Goal: Task Accomplishment & Management: Manage account settings

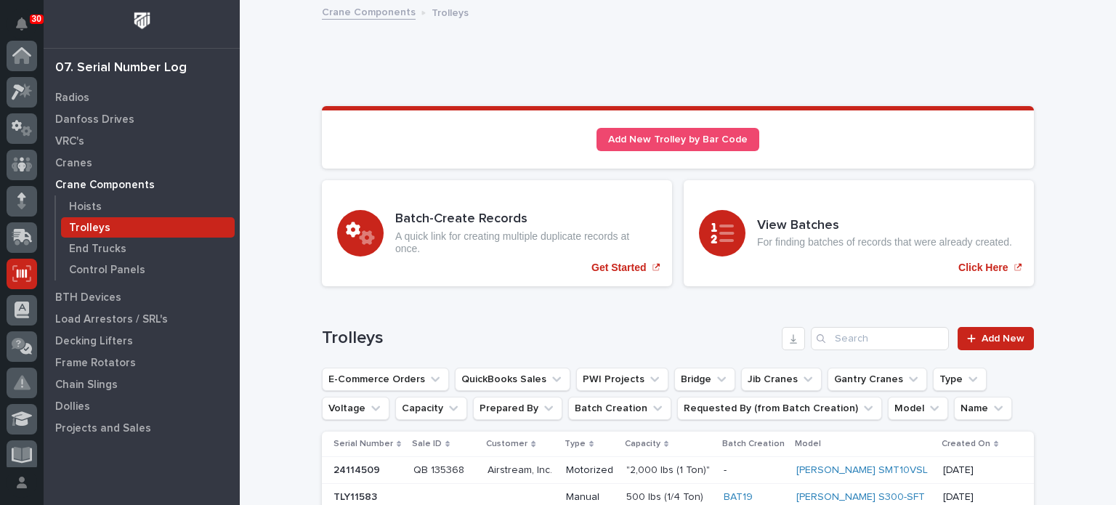
scroll to position [218, 0]
click at [94, 206] on p "Hoists" at bounding box center [85, 207] width 33 height 13
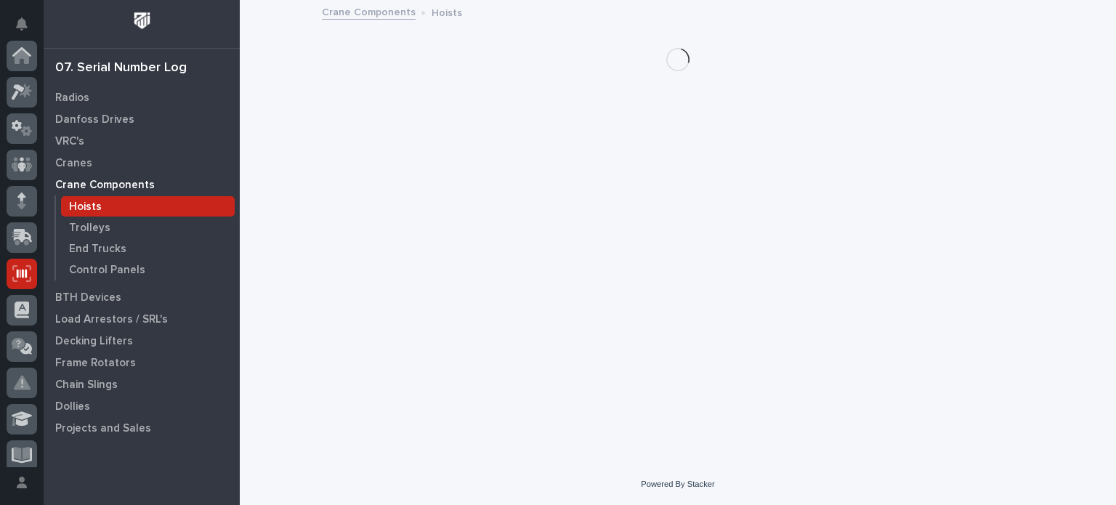
scroll to position [218, 0]
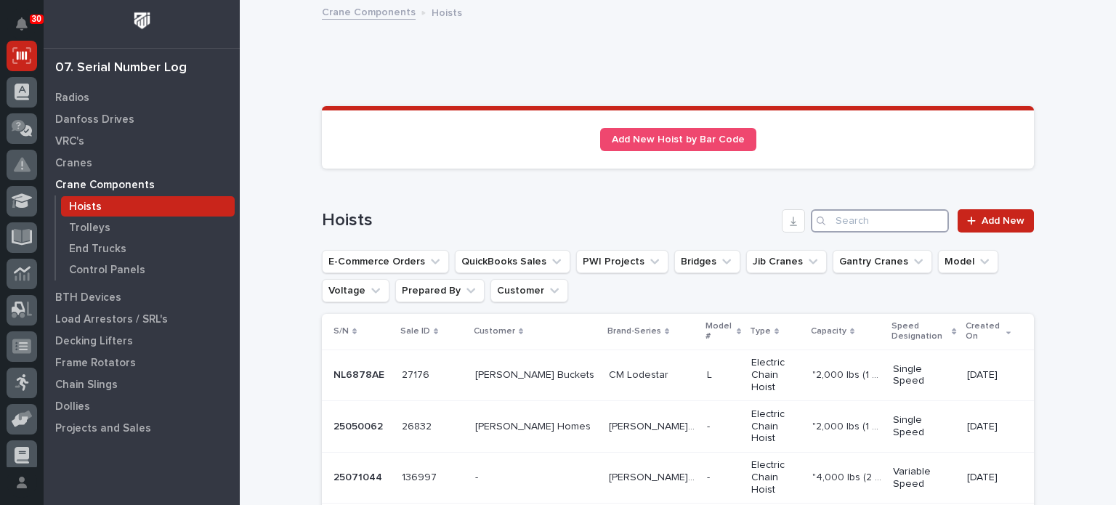
click at [847, 222] on input "Search" at bounding box center [880, 220] width 138 height 23
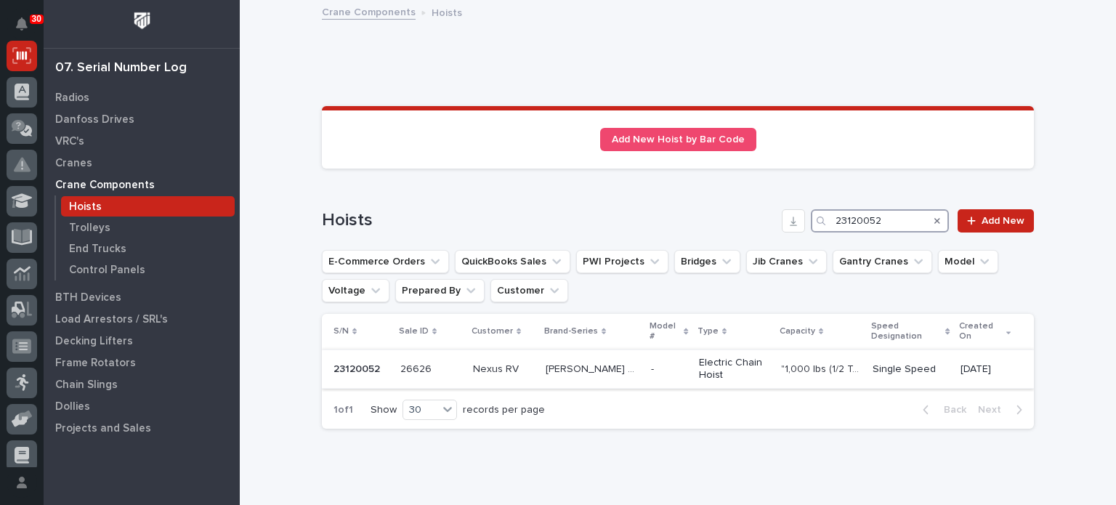
type input "23120052"
click at [651, 363] on p at bounding box center [669, 369] width 36 height 12
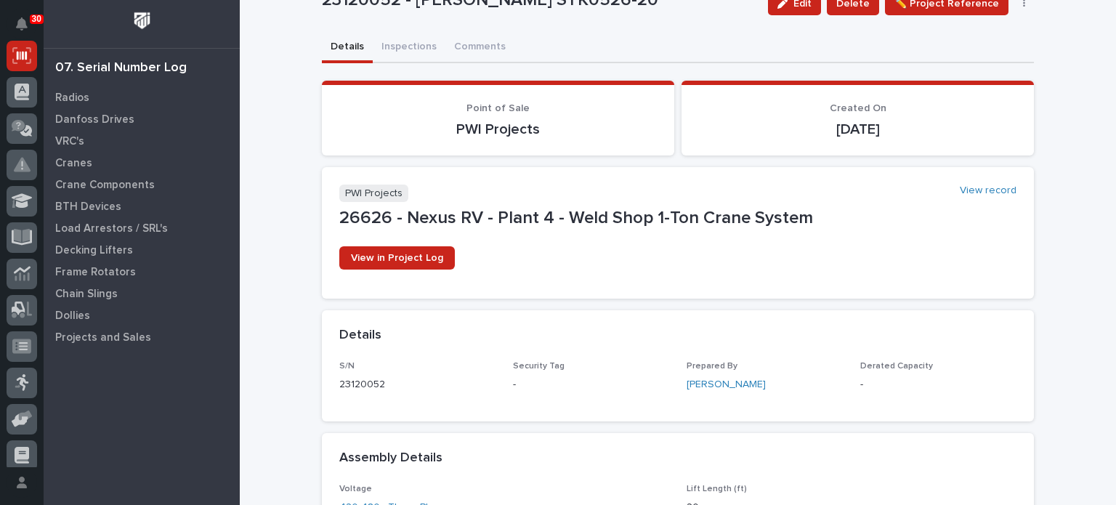
scroll to position [55, 0]
click at [848, 10] on span "Delete" at bounding box center [852, 4] width 33 height 17
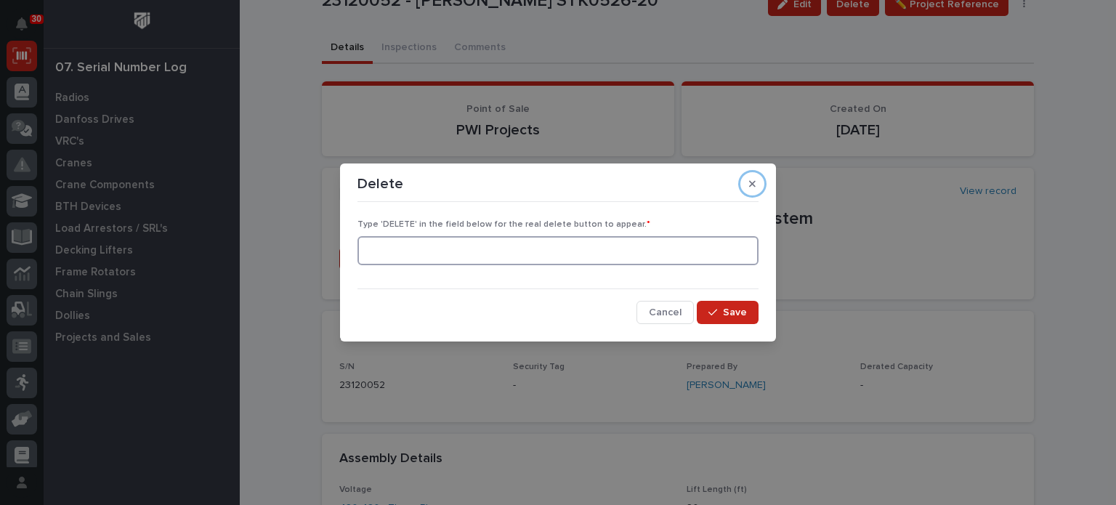
click at [562, 248] on input at bounding box center [558, 250] width 401 height 29
type input "DELETE"
click at [725, 315] on span "Save" at bounding box center [735, 312] width 24 height 13
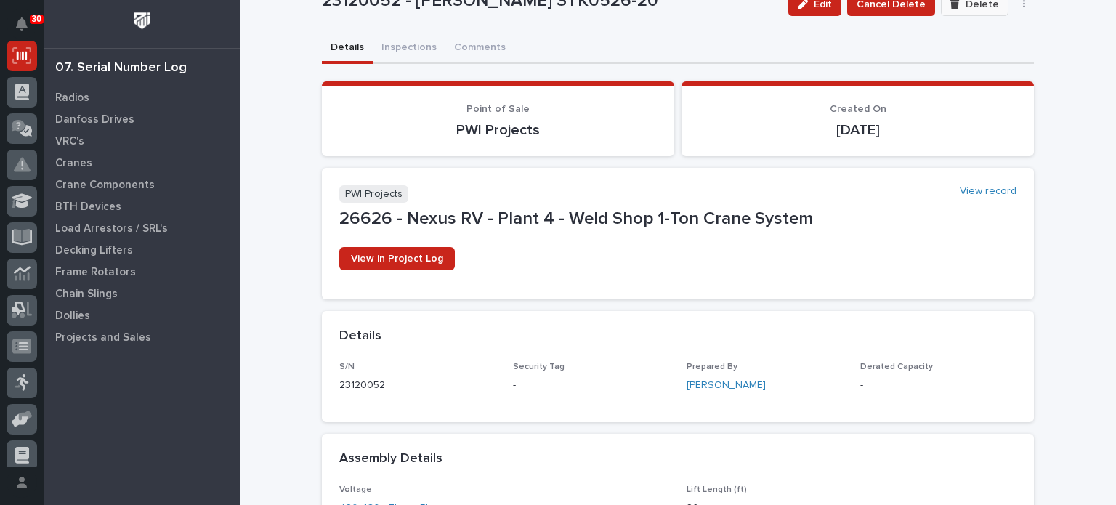
click at [968, 5] on span "Delete" at bounding box center [982, 4] width 33 height 13
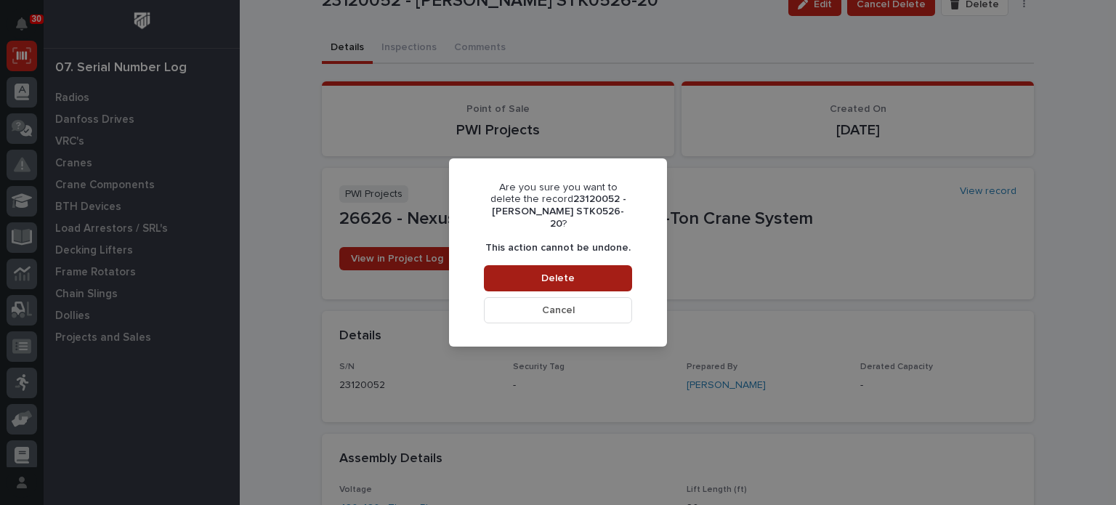
click at [578, 266] on button "Delete" at bounding box center [558, 278] width 148 height 26
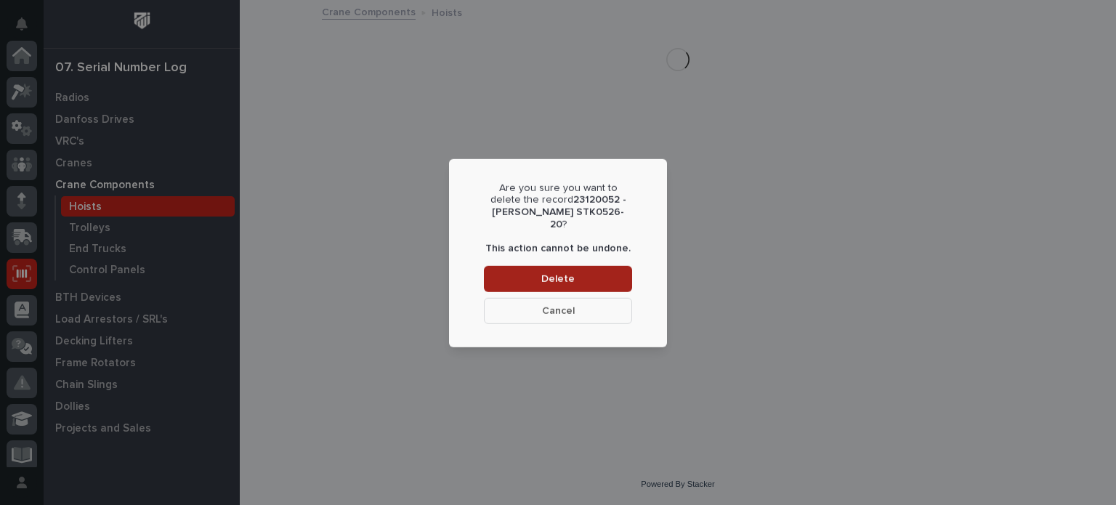
scroll to position [218, 0]
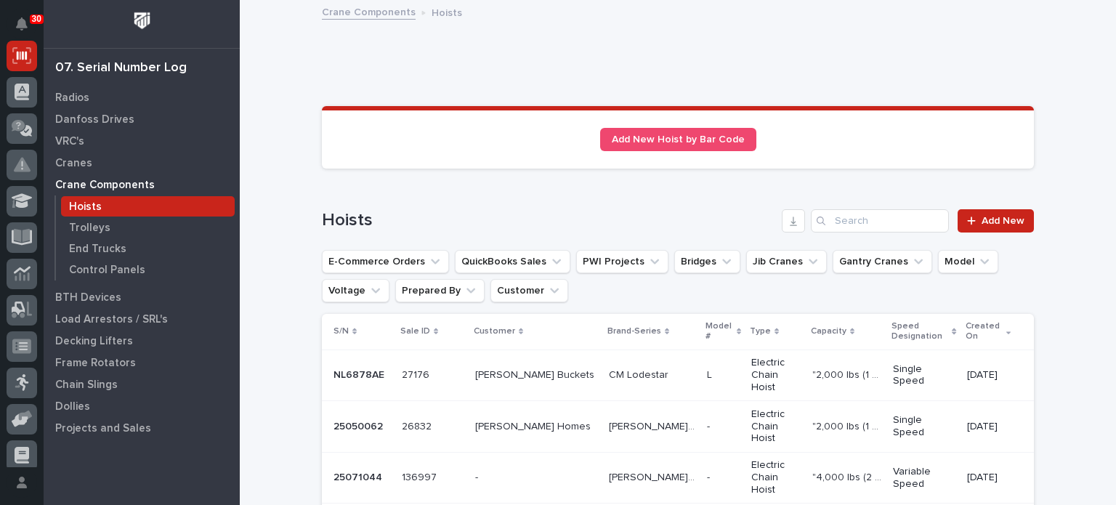
click at [992, 217] on span "Add New" at bounding box center [1003, 221] width 43 height 10
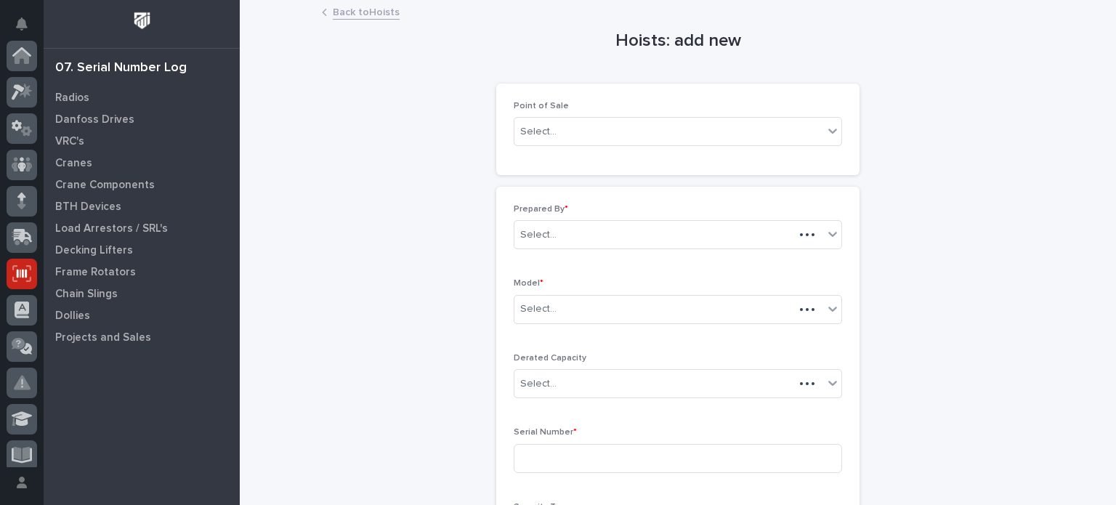
scroll to position [218, 0]
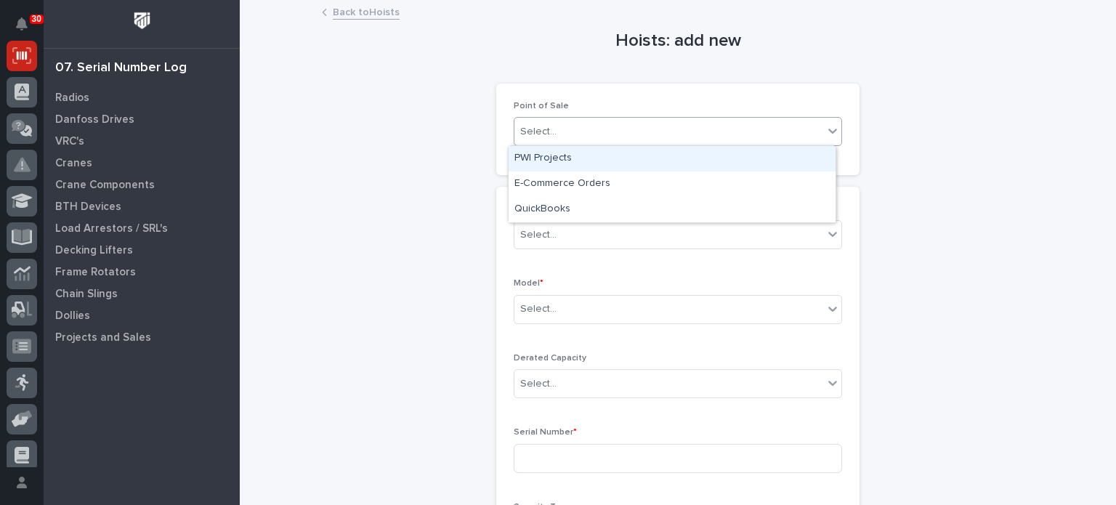
click at [828, 129] on icon at bounding box center [833, 131] width 15 height 15
click at [787, 158] on div "PWI Projects" at bounding box center [672, 158] width 327 height 25
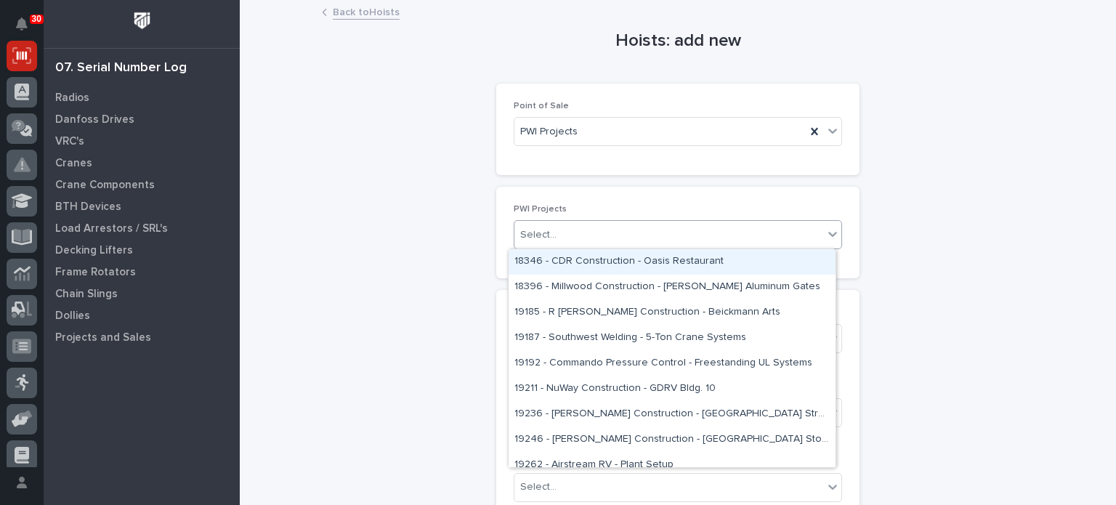
click at [716, 230] on div "Select..." at bounding box center [669, 235] width 309 height 24
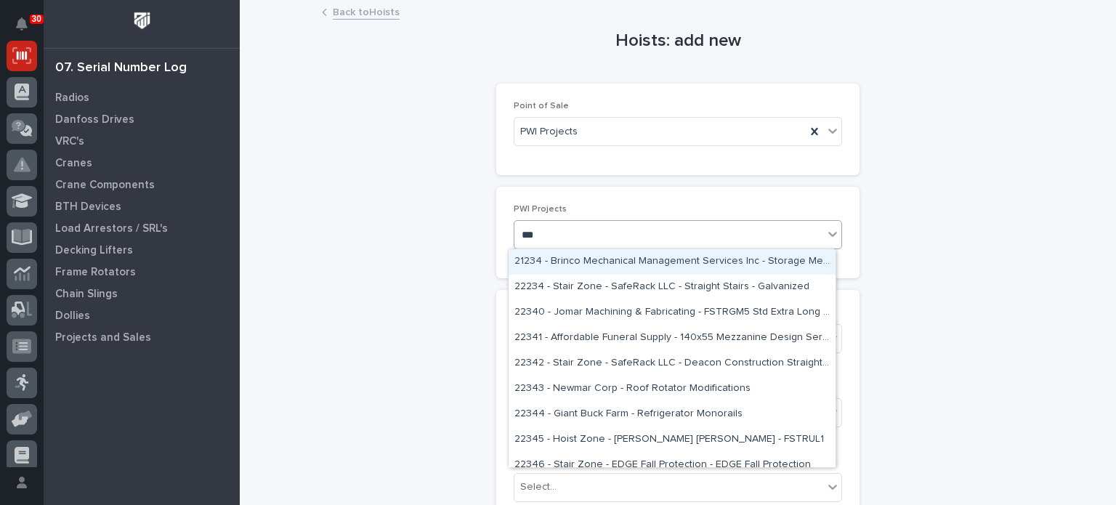
type input "***"
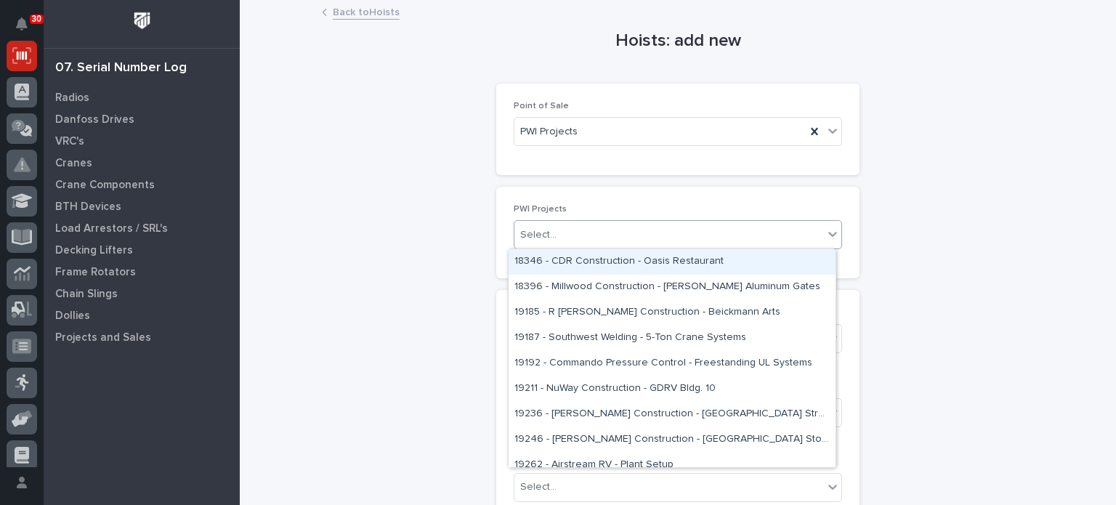
click at [632, 230] on div "Select..." at bounding box center [669, 235] width 309 height 24
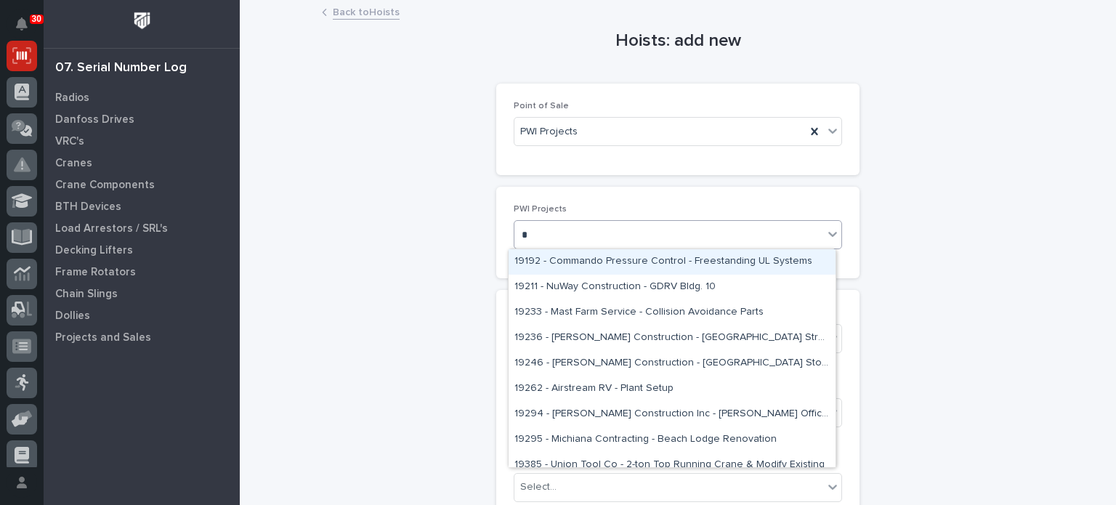
type input "*"
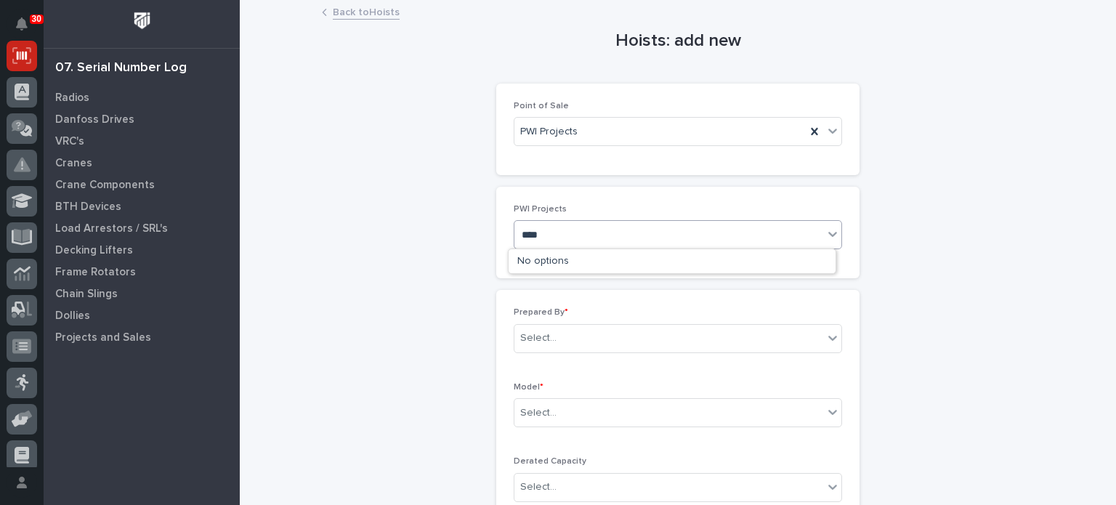
type input "*****"
click at [593, 262] on div "23444 - Sheds Unlimited - Hoists and Electrical Components" at bounding box center [672, 261] width 327 height 25
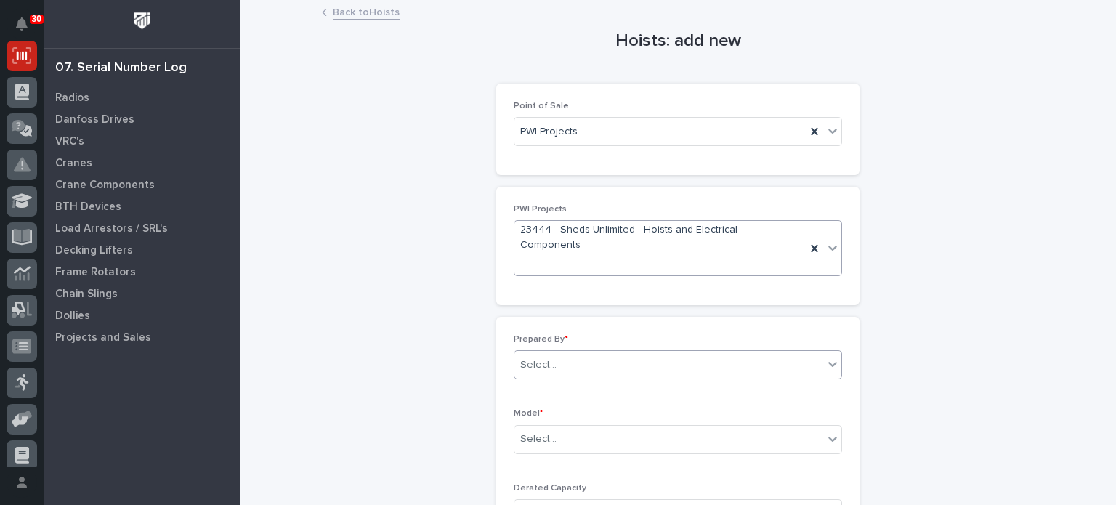
click at [570, 353] on div "Select..." at bounding box center [669, 365] width 309 height 24
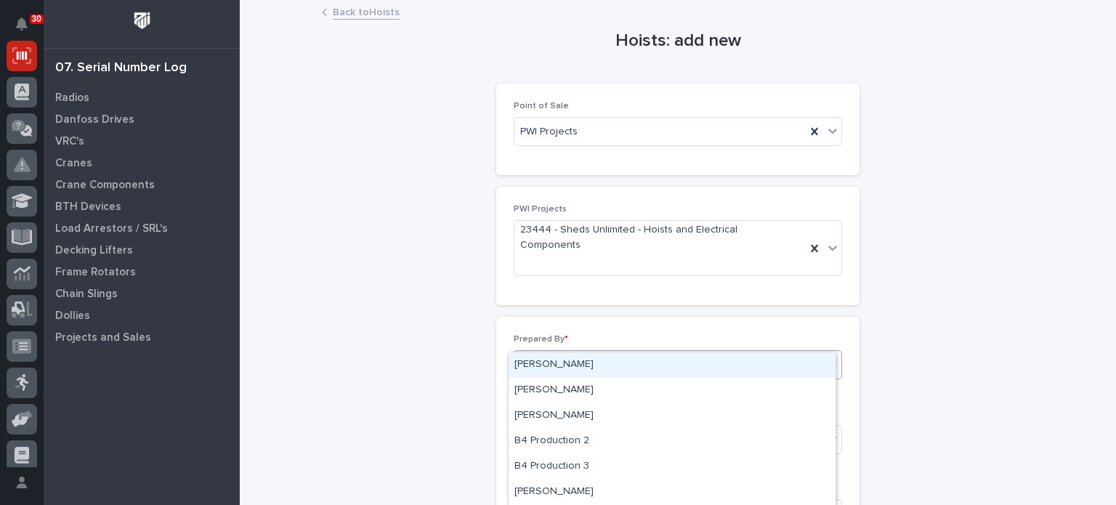
type input "****"
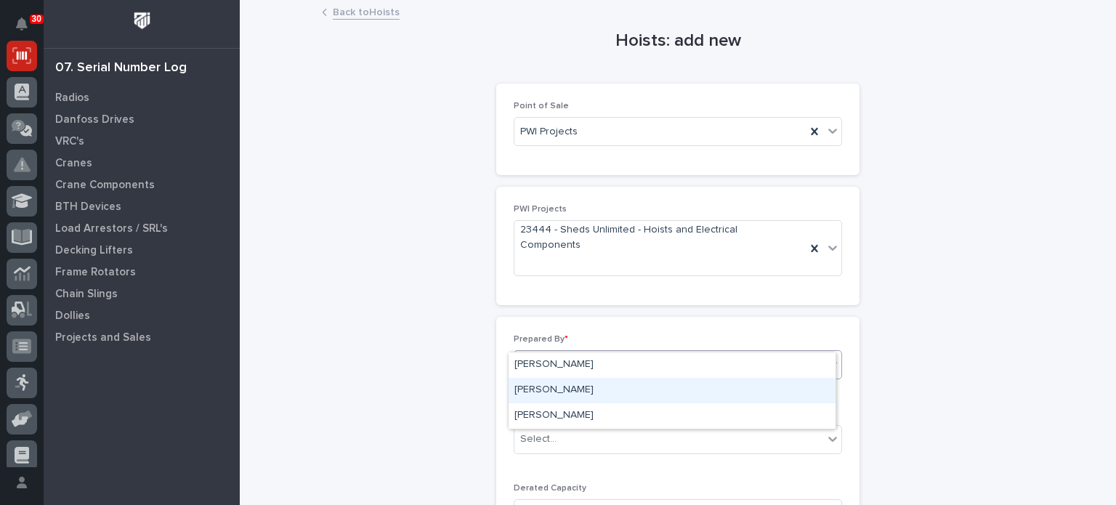
click at [564, 384] on div "[PERSON_NAME]" at bounding box center [672, 390] width 327 height 25
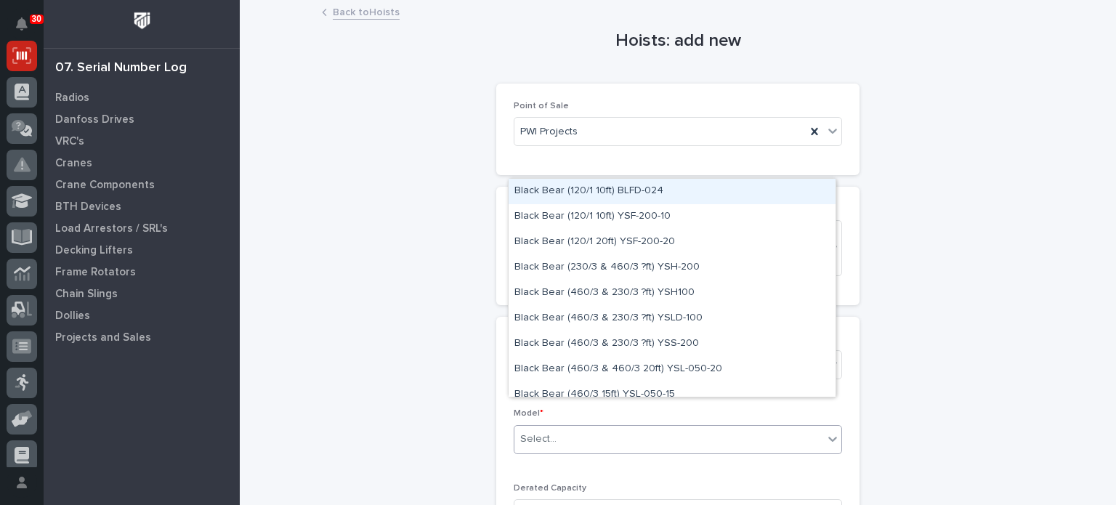
click at [569, 427] on div "Select..." at bounding box center [669, 439] width 309 height 24
type input "****"
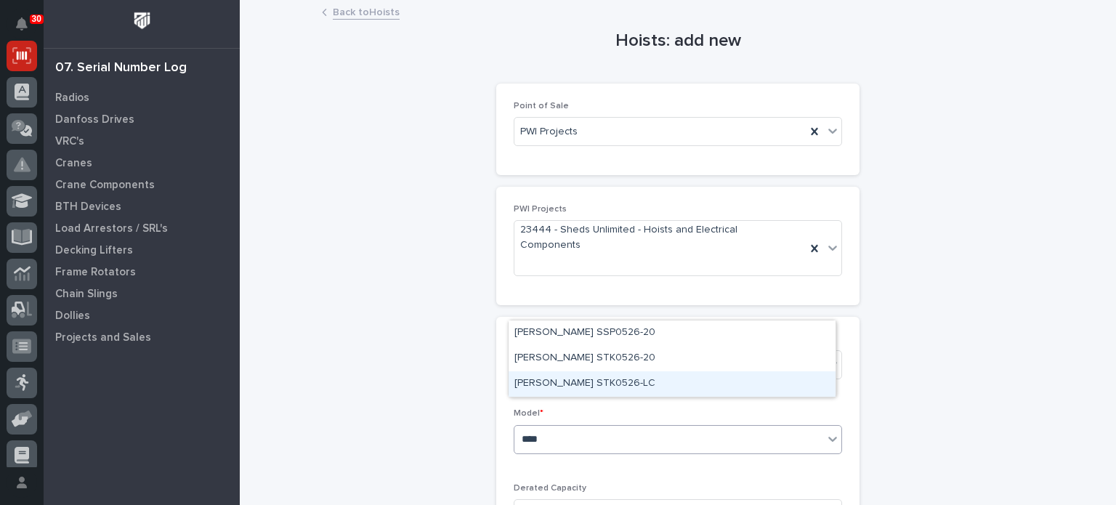
click at [569, 386] on div "Starke STK0526-LC" at bounding box center [672, 383] width 327 height 25
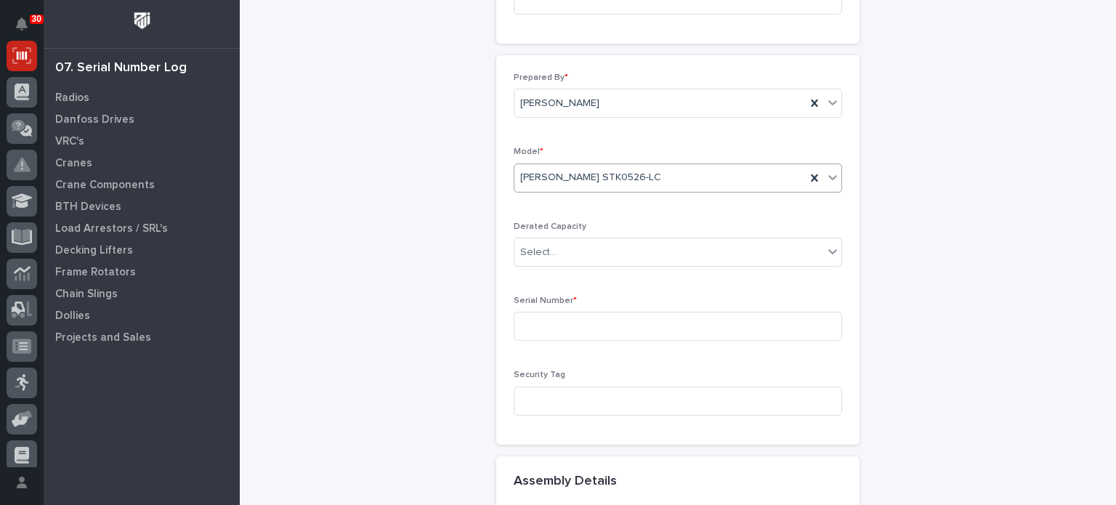
scroll to position [285, 0]
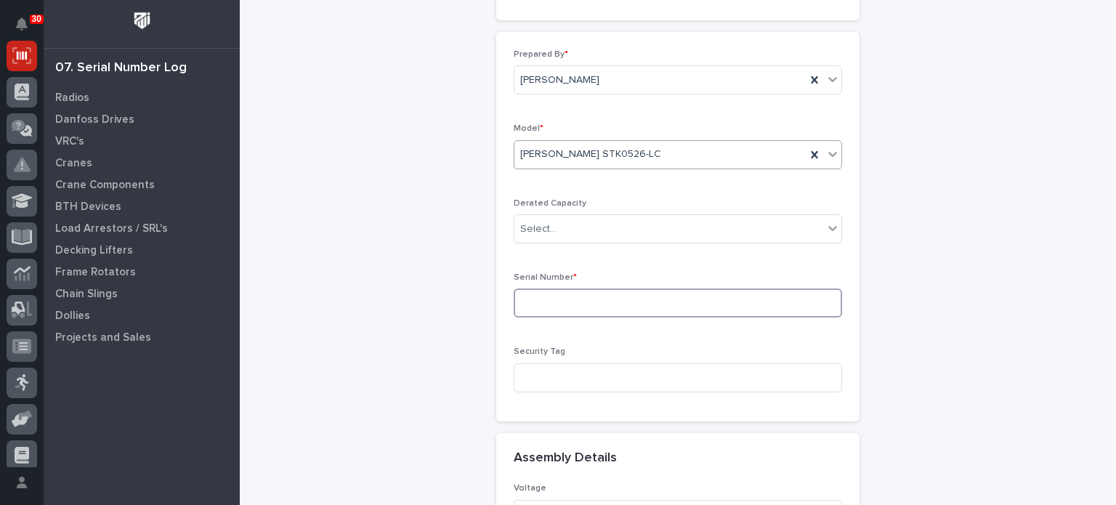
click at [781, 289] on input at bounding box center [678, 303] width 328 height 29
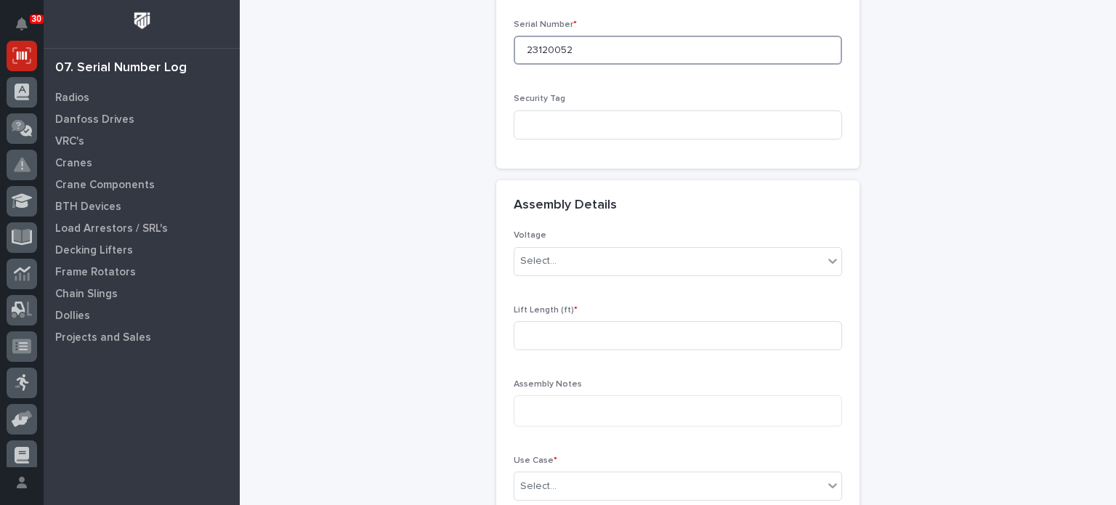
scroll to position [541, 0]
type input "23120052"
click at [831, 251] on icon at bounding box center [833, 258] width 15 height 15
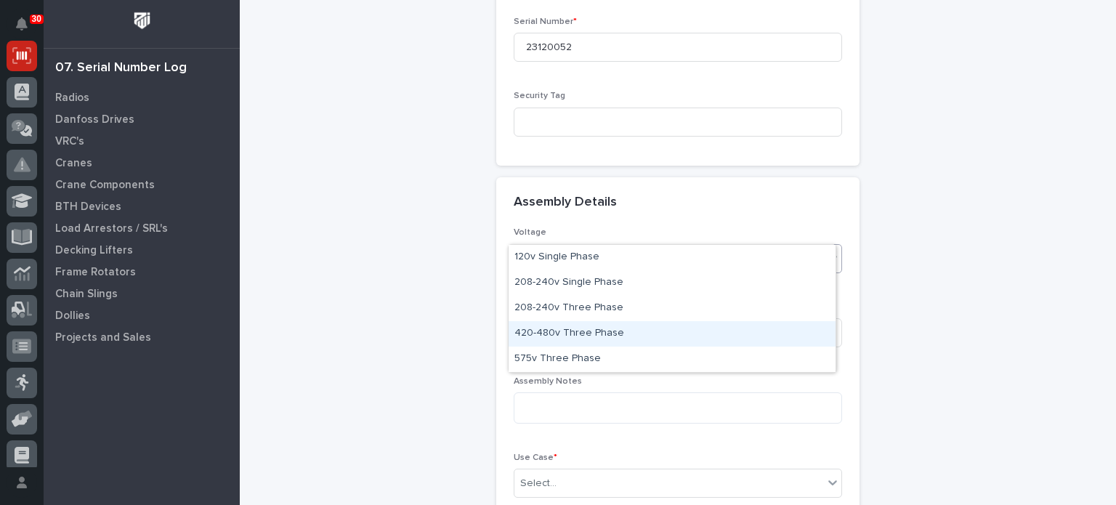
click at [763, 324] on div "420-480v Three Phase" at bounding box center [672, 333] width 327 height 25
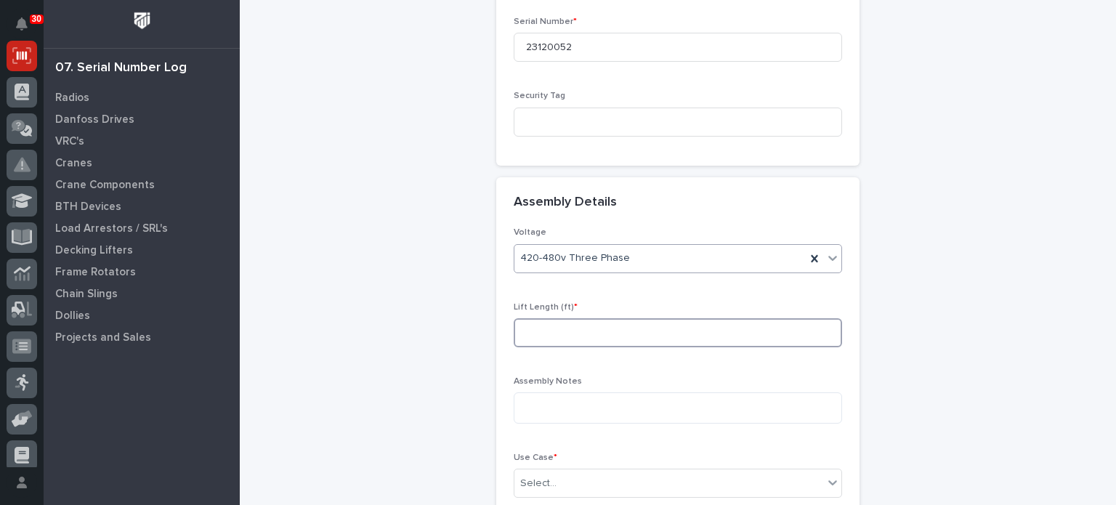
click at [739, 318] on input at bounding box center [678, 332] width 328 height 29
type input "22"
click at [709, 392] on textarea at bounding box center [678, 407] width 328 height 31
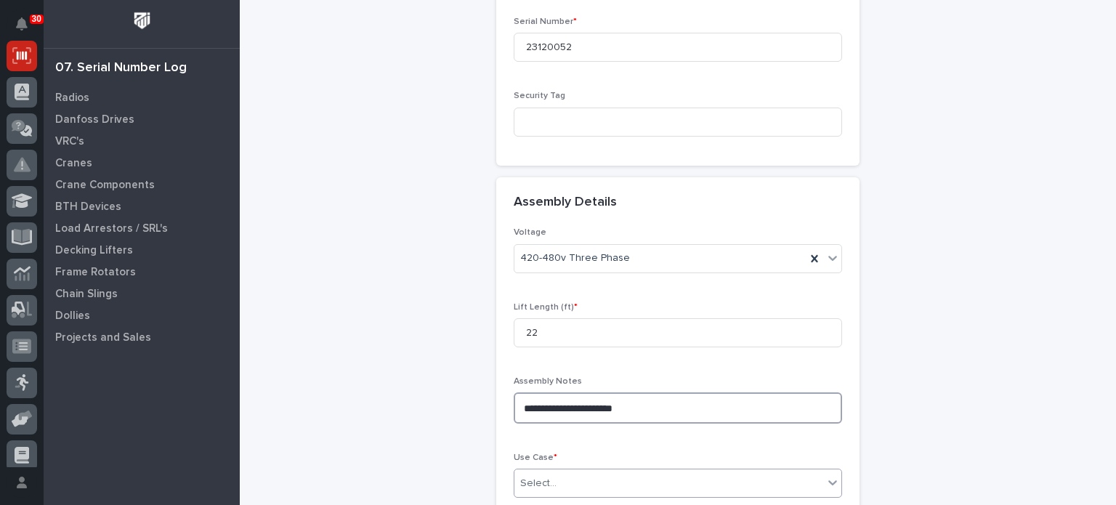
type textarea "**********"
click at [831, 481] on icon at bounding box center [832, 483] width 9 height 5
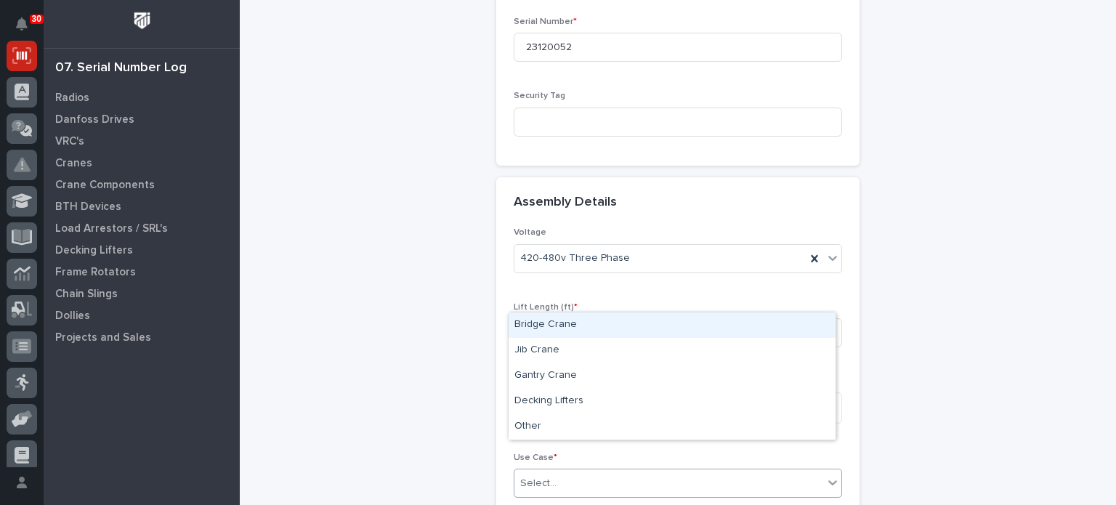
click at [847, 440] on div "**********" at bounding box center [677, 376] width 363 height 299
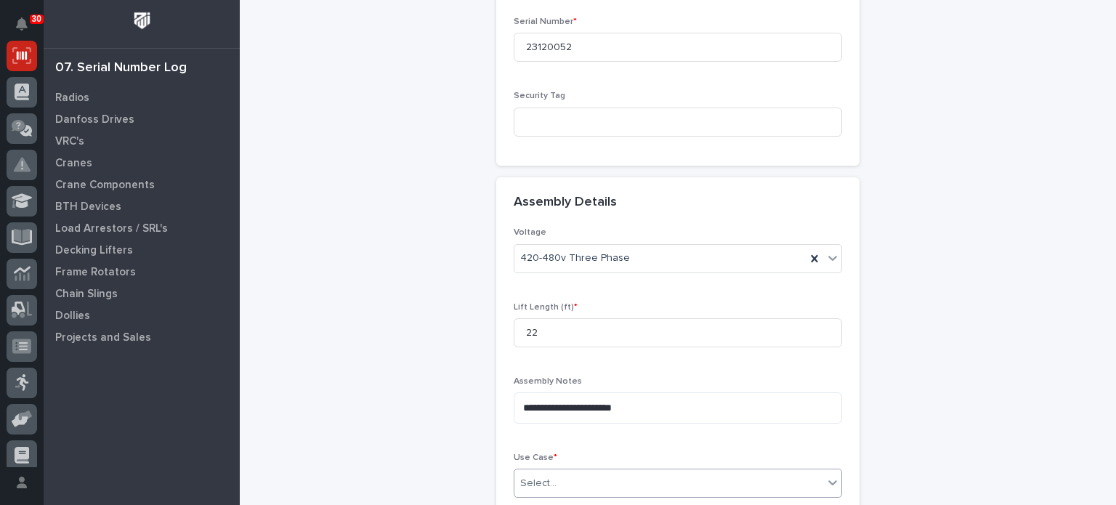
click at [826, 475] on icon at bounding box center [833, 482] width 15 height 15
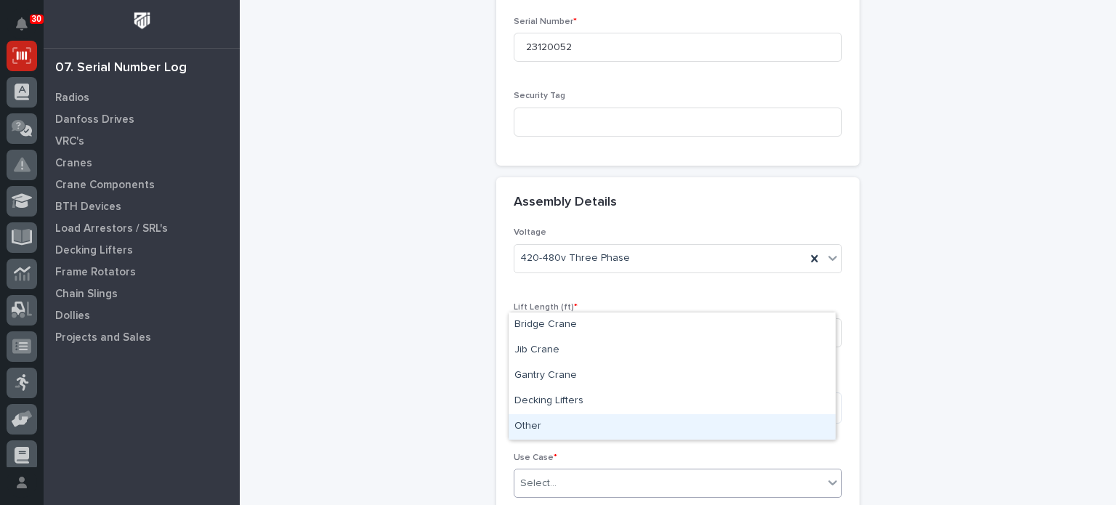
click at [786, 429] on div "Other" at bounding box center [672, 426] width 327 height 25
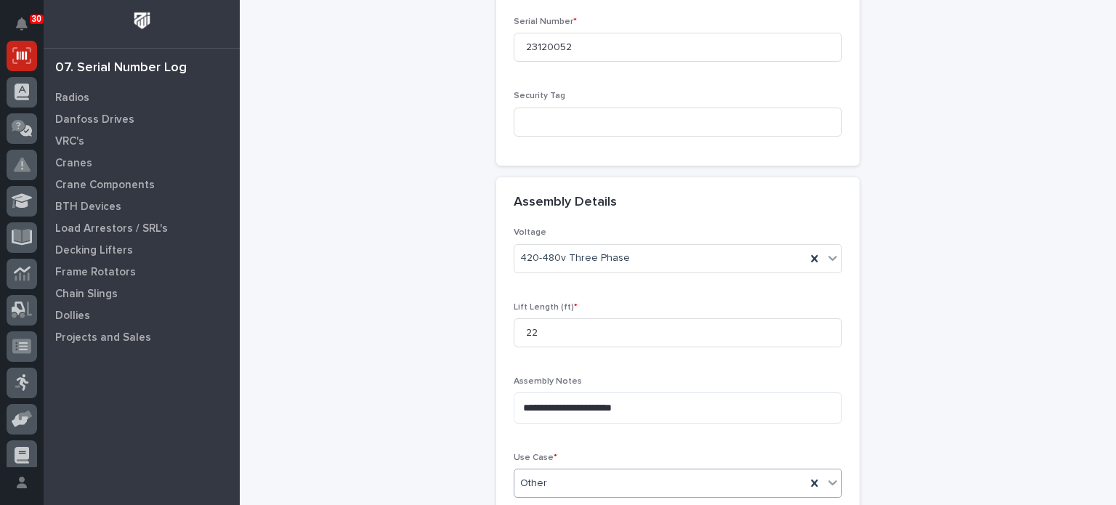
click at [904, 416] on div "**********" at bounding box center [678, 12] width 712 height 1102
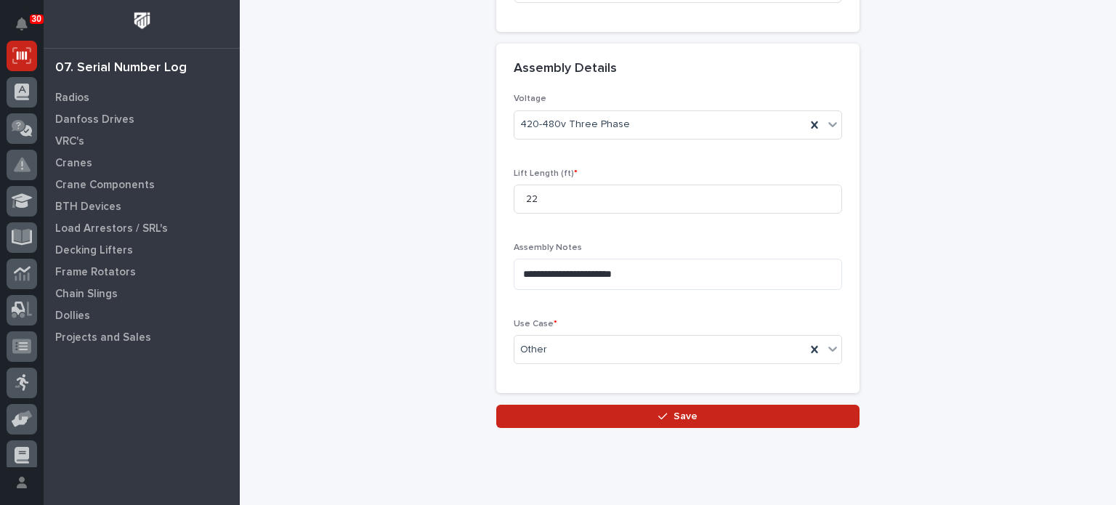
scroll to position [683, 0]
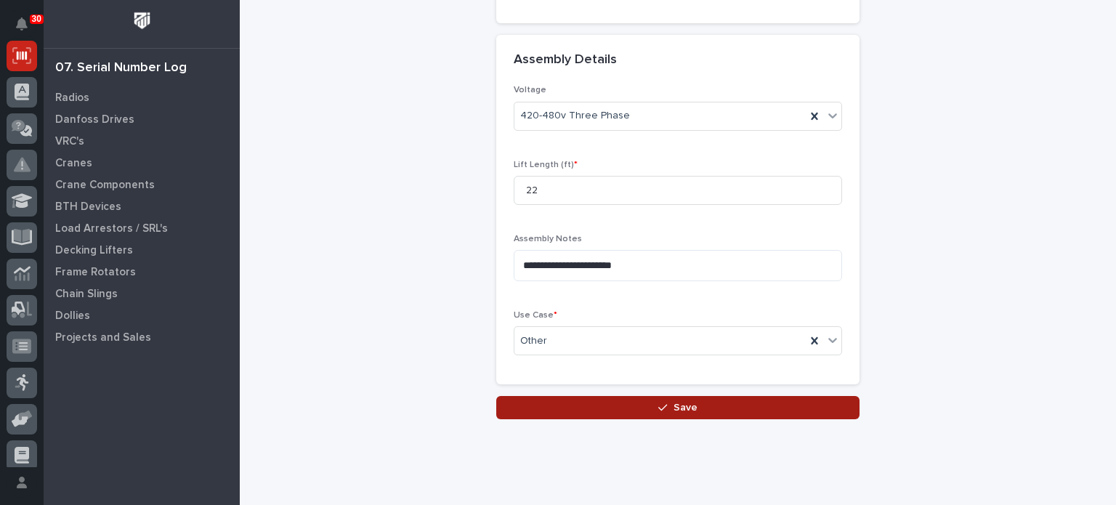
click at [744, 396] on button "Save" at bounding box center [677, 407] width 363 height 23
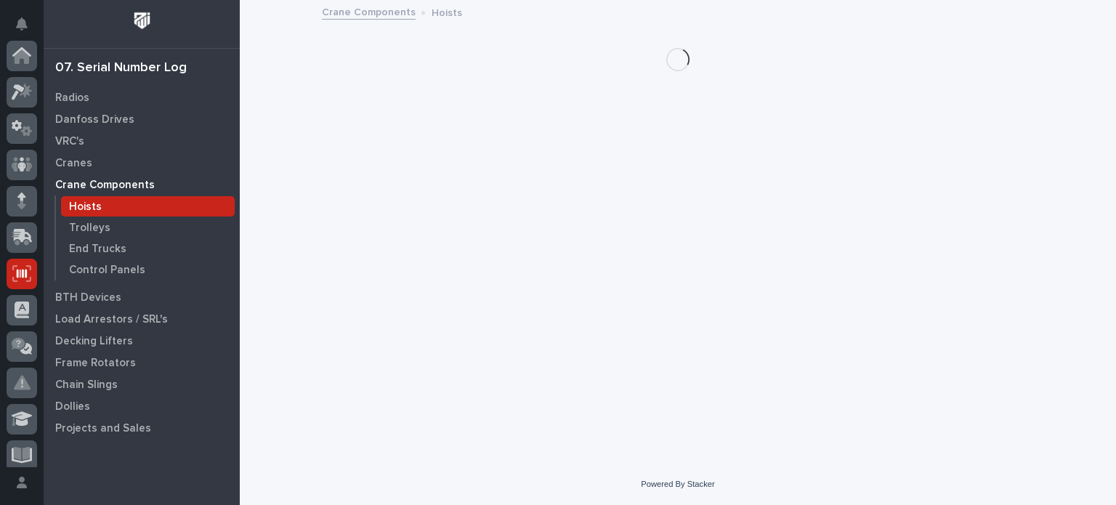
scroll to position [218, 0]
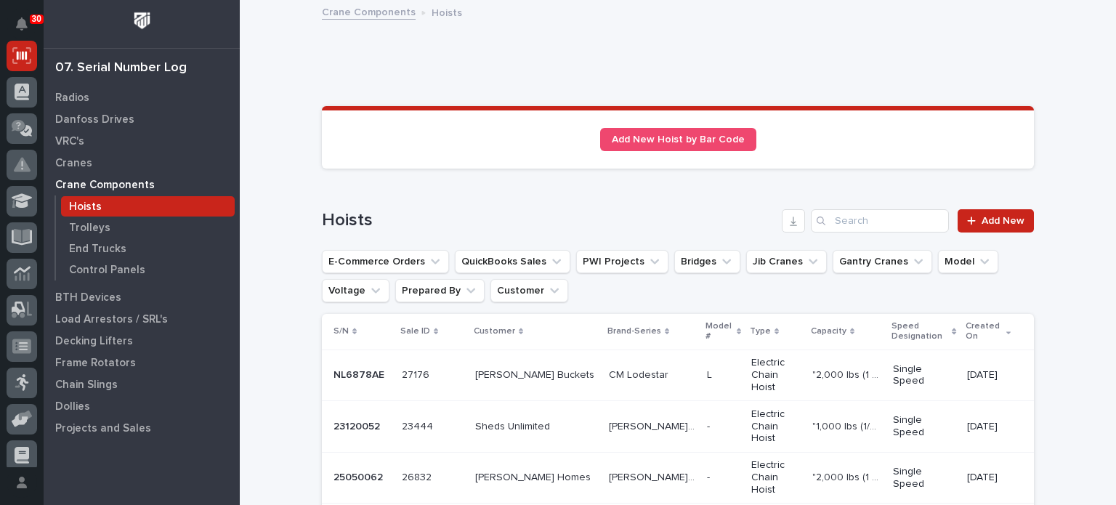
click at [751, 408] on p "Electric Chain Hoist" at bounding box center [775, 426] width 49 height 36
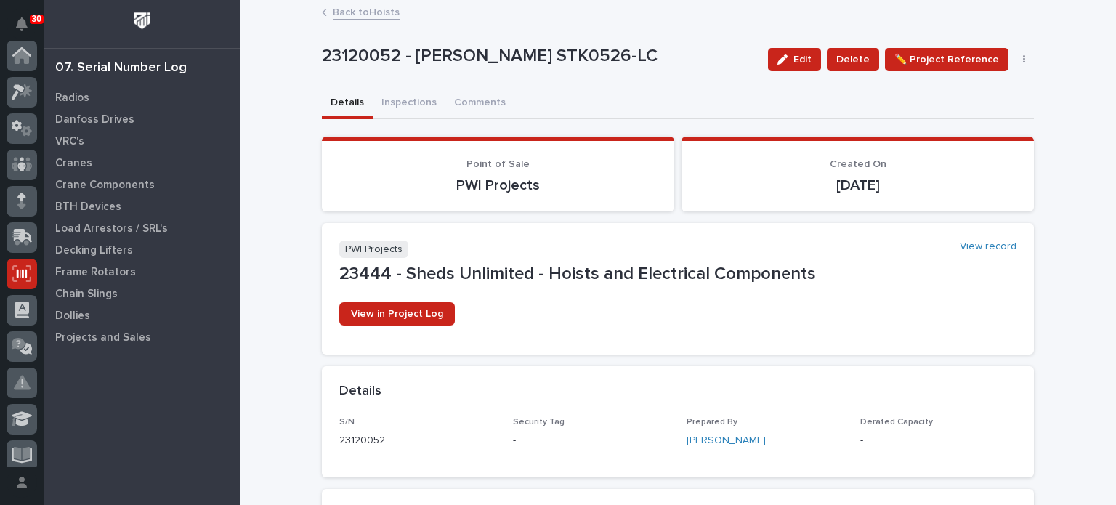
scroll to position [218, 0]
click at [392, 97] on button "Inspections" at bounding box center [409, 104] width 73 height 31
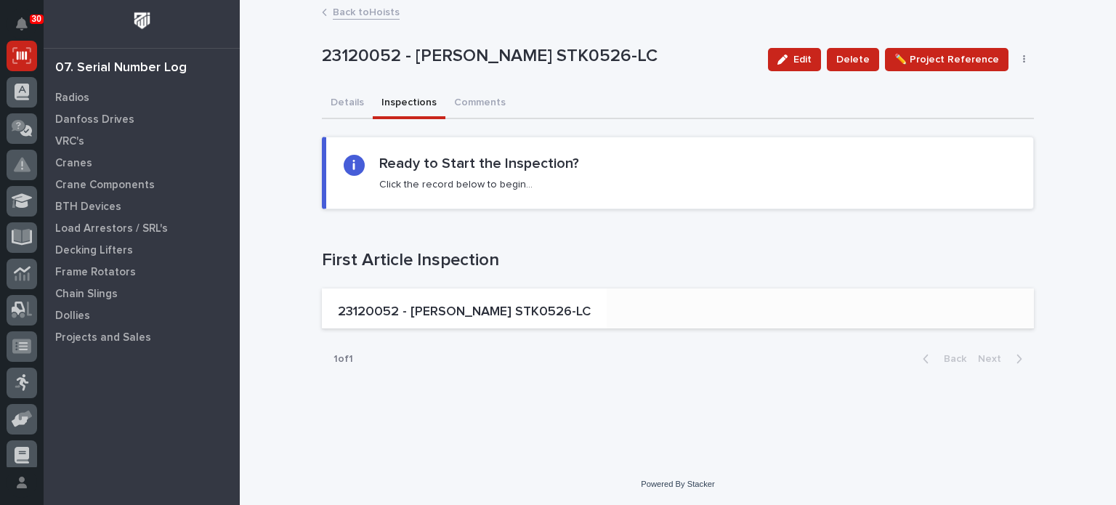
click at [416, 305] on p "23120052 - Starke STK0526-LC" at bounding box center [464, 313] width 253 height 16
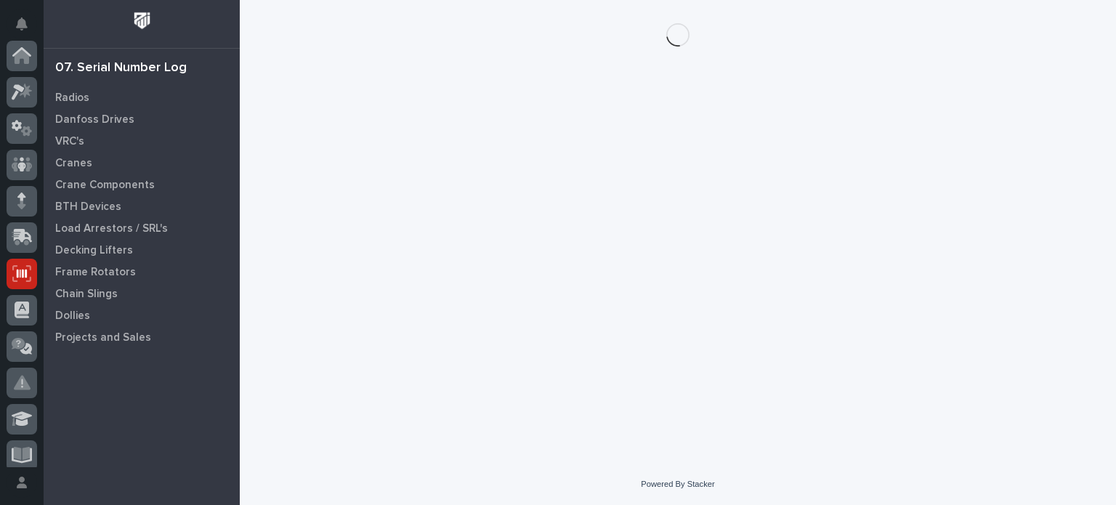
scroll to position [218, 0]
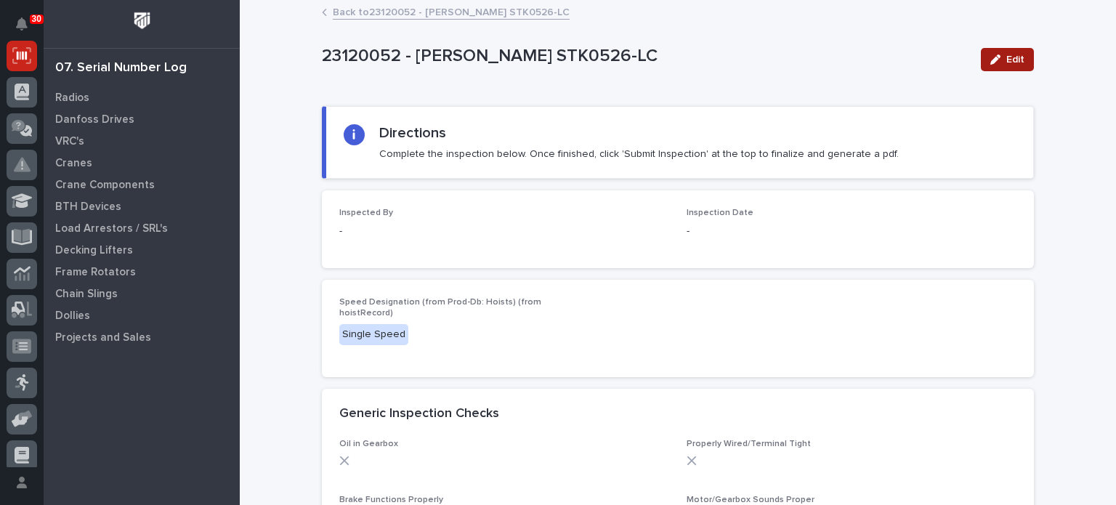
click at [1007, 60] on span "Edit" at bounding box center [1016, 59] width 18 height 13
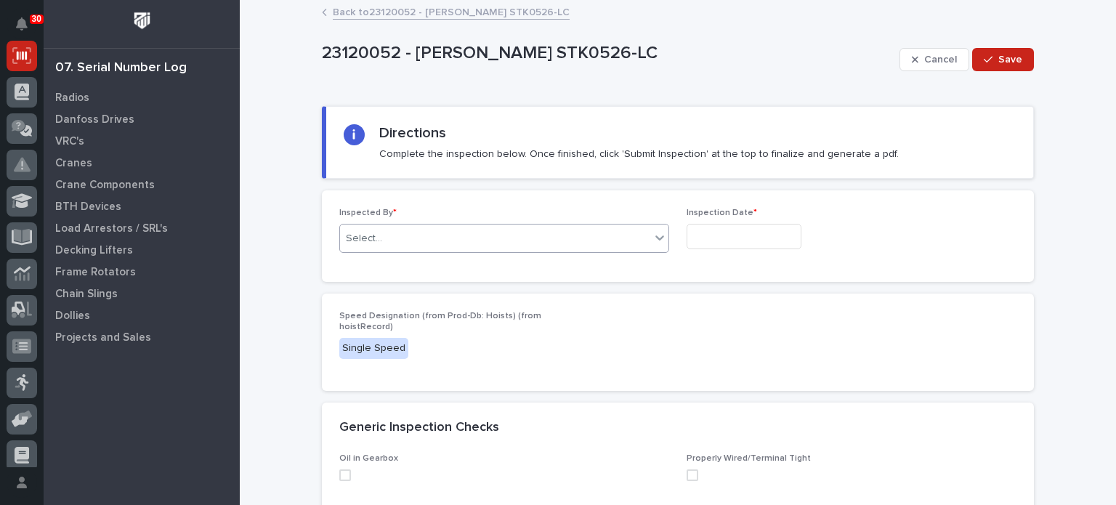
click at [581, 237] on div "Select..." at bounding box center [495, 239] width 310 height 24
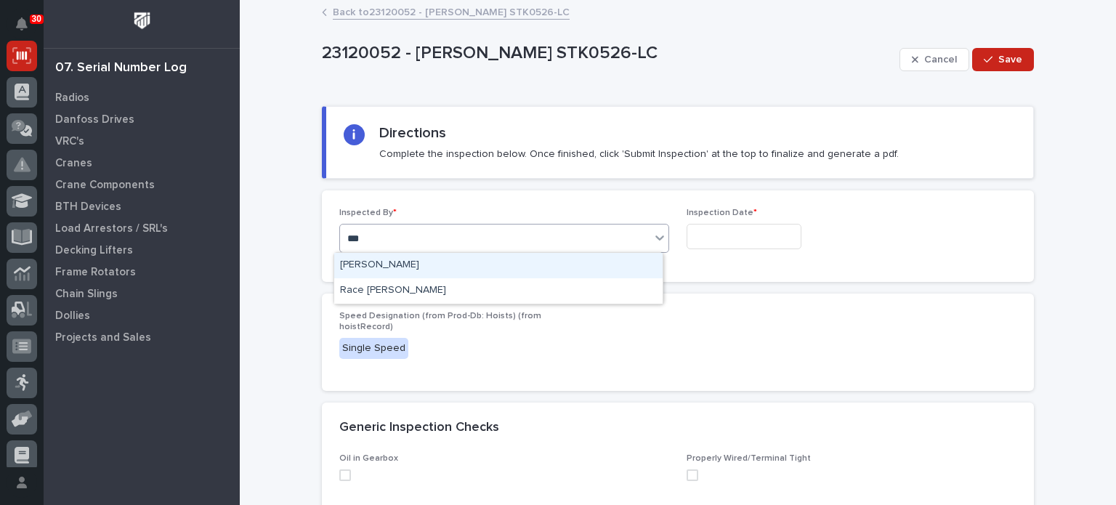
type input "****"
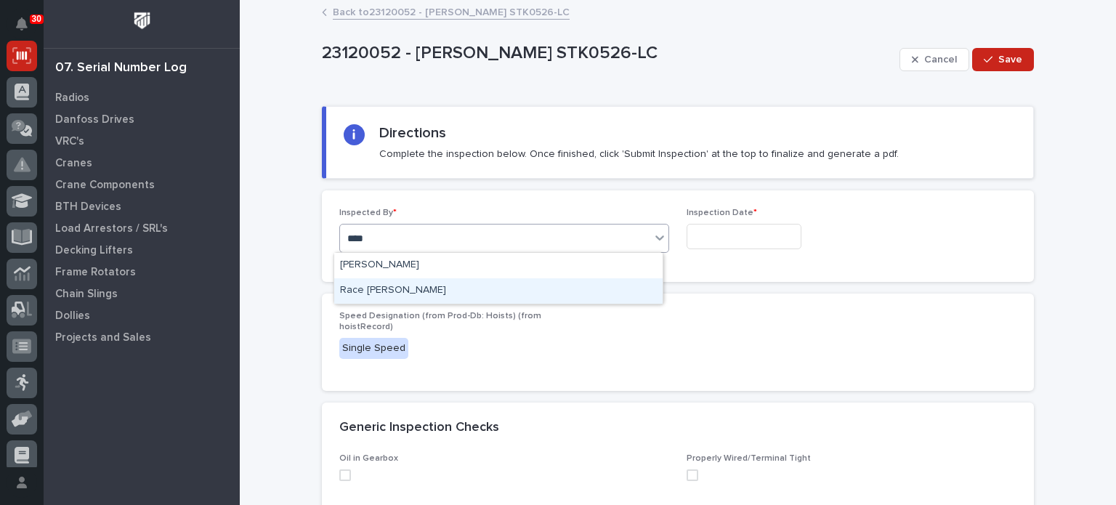
click at [577, 289] on div "Race Berkey" at bounding box center [498, 290] width 328 height 25
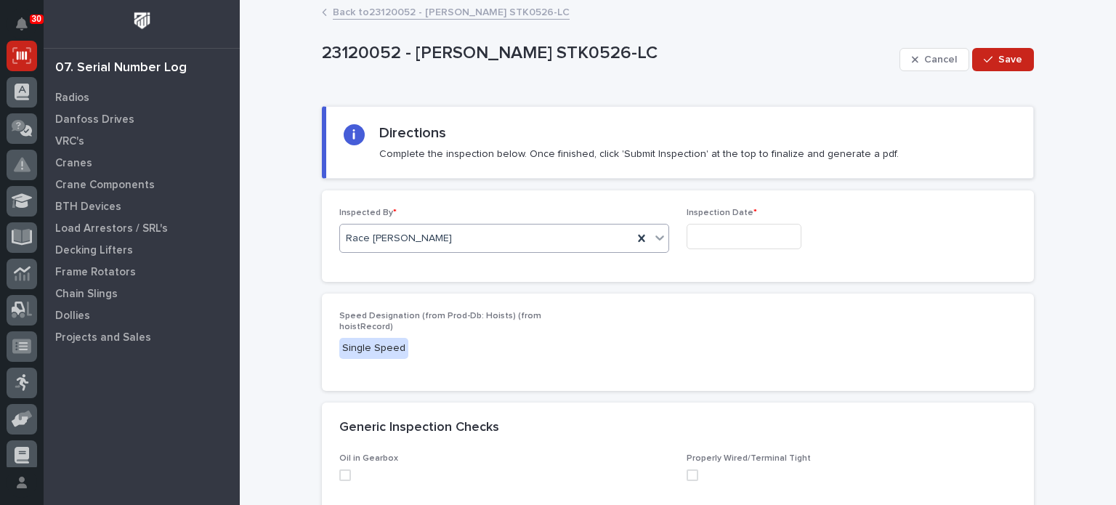
click at [717, 242] on input "text" at bounding box center [744, 236] width 115 height 25
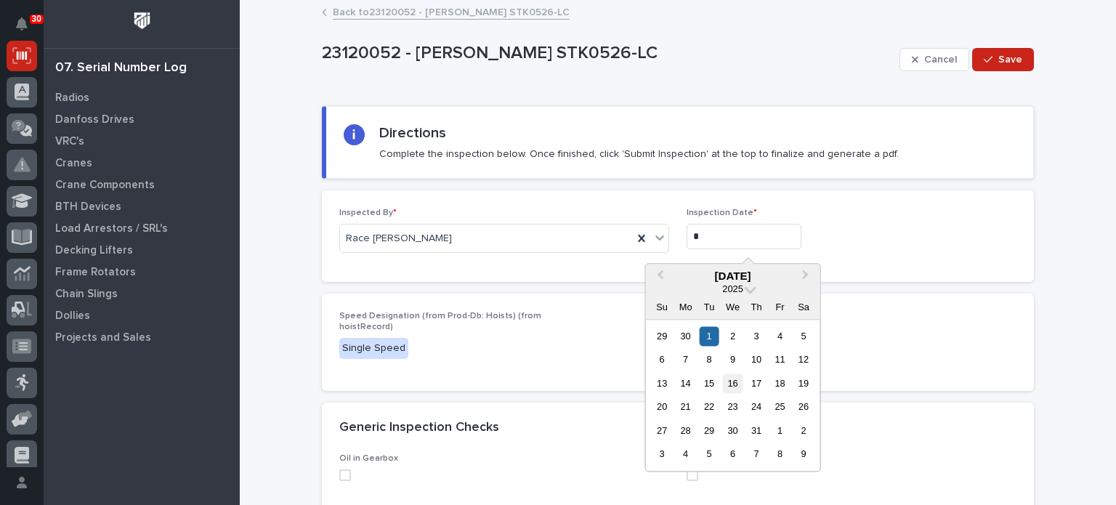
click at [728, 382] on div "16" at bounding box center [733, 384] width 20 height 20
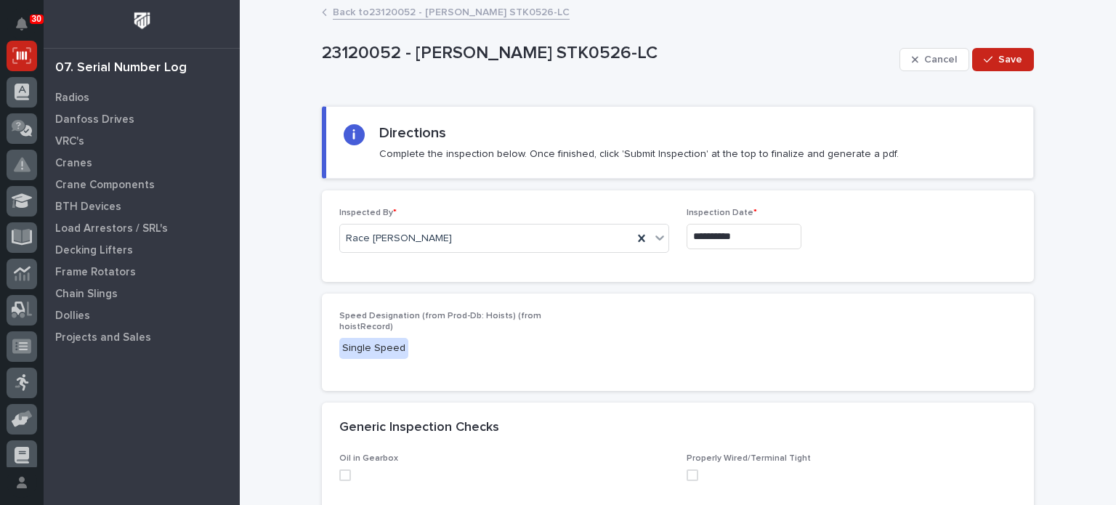
type input "**********"
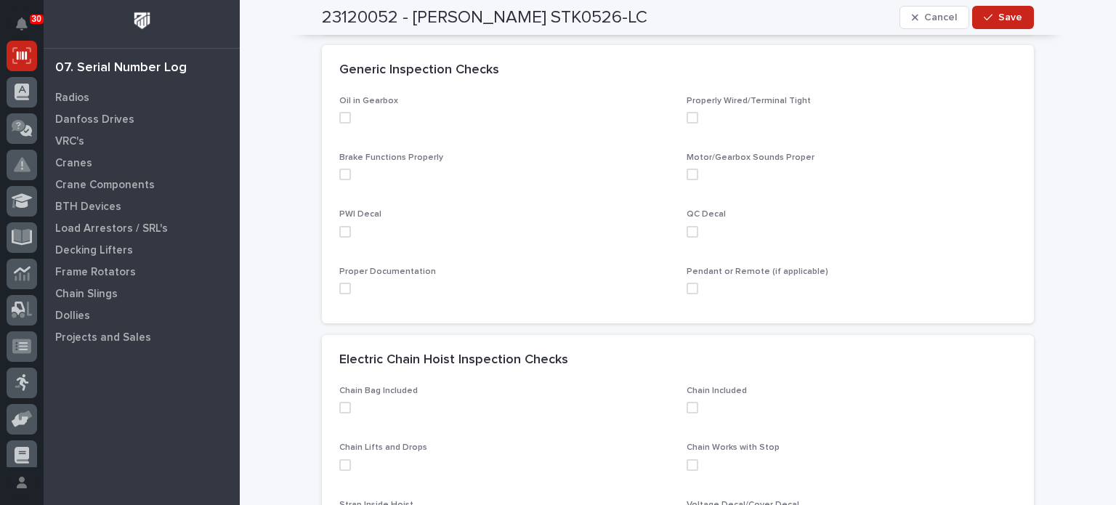
scroll to position [358, 0]
click at [339, 116] on span at bounding box center [345, 118] width 12 height 12
click at [341, 171] on span at bounding box center [345, 175] width 12 height 12
click at [340, 228] on span at bounding box center [345, 232] width 12 height 12
click at [340, 284] on span at bounding box center [345, 289] width 12 height 12
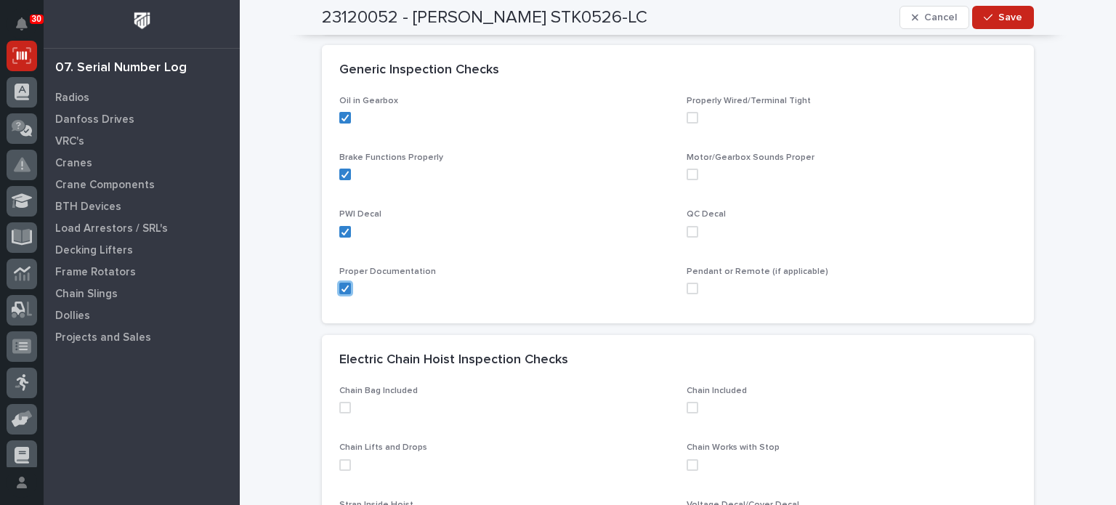
click at [692, 283] on span at bounding box center [693, 289] width 12 height 12
click at [687, 227] on span at bounding box center [693, 232] width 12 height 12
click at [687, 171] on span at bounding box center [693, 175] width 12 height 12
click at [688, 116] on span at bounding box center [693, 118] width 12 height 12
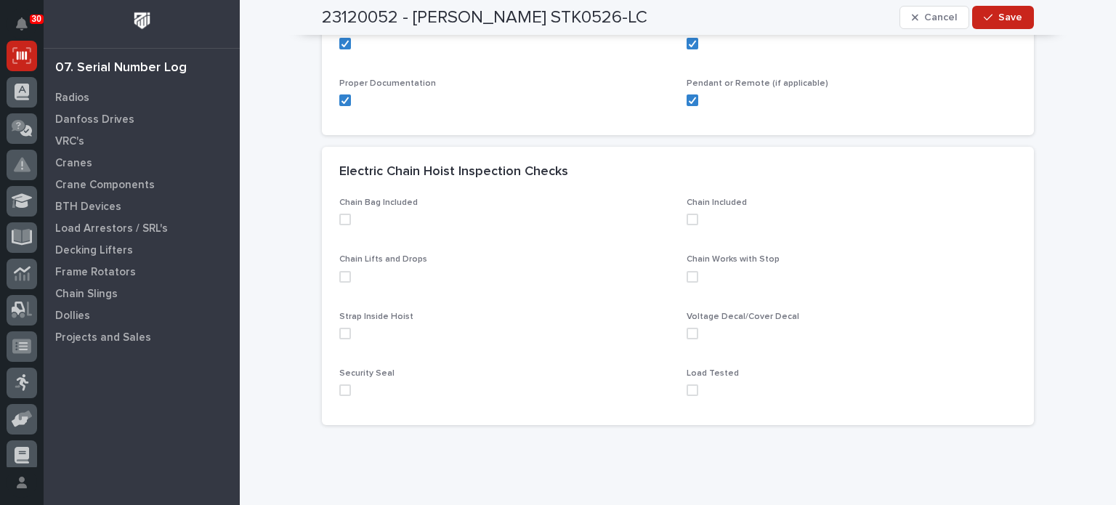
scroll to position [547, 0]
click at [339, 214] on span at bounding box center [345, 219] width 12 height 12
click at [339, 278] on span at bounding box center [345, 276] width 12 height 12
click at [340, 334] on span at bounding box center [345, 333] width 12 height 12
click at [339, 390] on span at bounding box center [345, 390] width 12 height 12
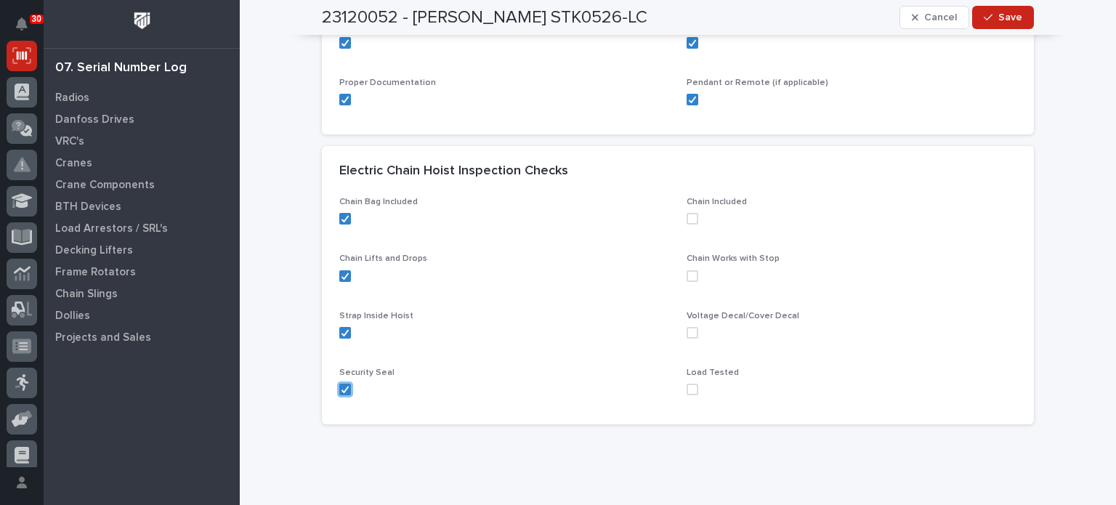
click at [688, 389] on span at bounding box center [693, 390] width 12 height 12
click at [688, 331] on span at bounding box center [693, 333] width 12 height 12
click at [688, 273] on span at bounding box center [693, 276] width 12 height 12
click at [690, 214] on span at bounding box center [693, 219] width 12 height 12
click at [984, 13] on icon "button" at bounding box center [988, 17] width 9 height 10
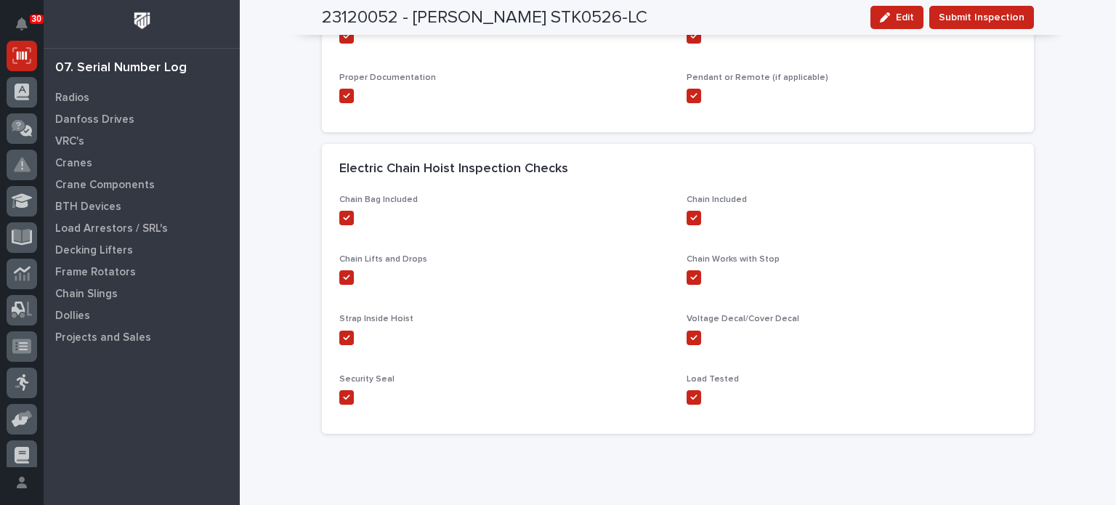
click at [980, 13] on span "Submit Inspection" at bounding box center [982, 17] width 86 height 17
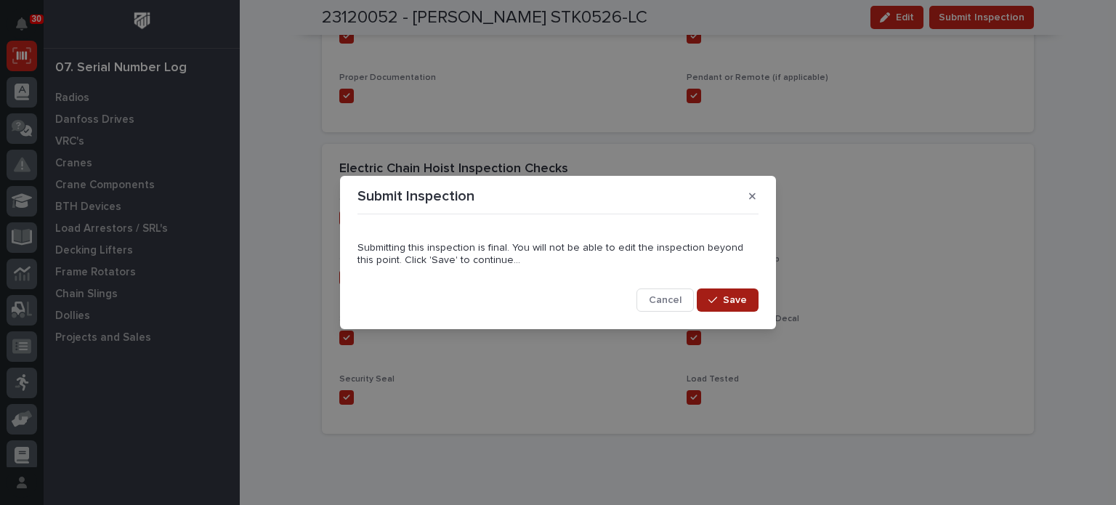
click at [756, 302] on button "Save" at bounding box center [728, 300] width 62 height 23
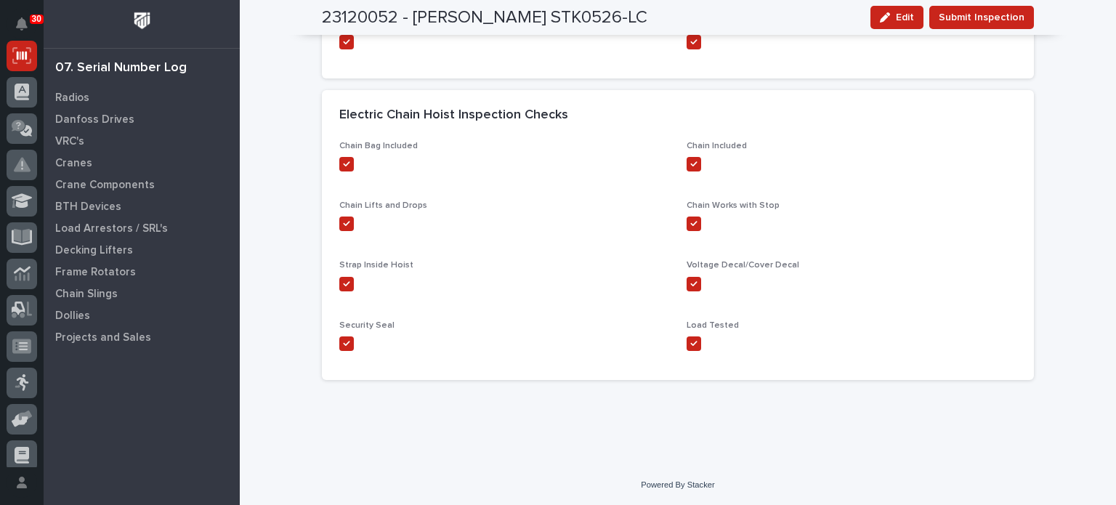
scroll to position [0, 0]
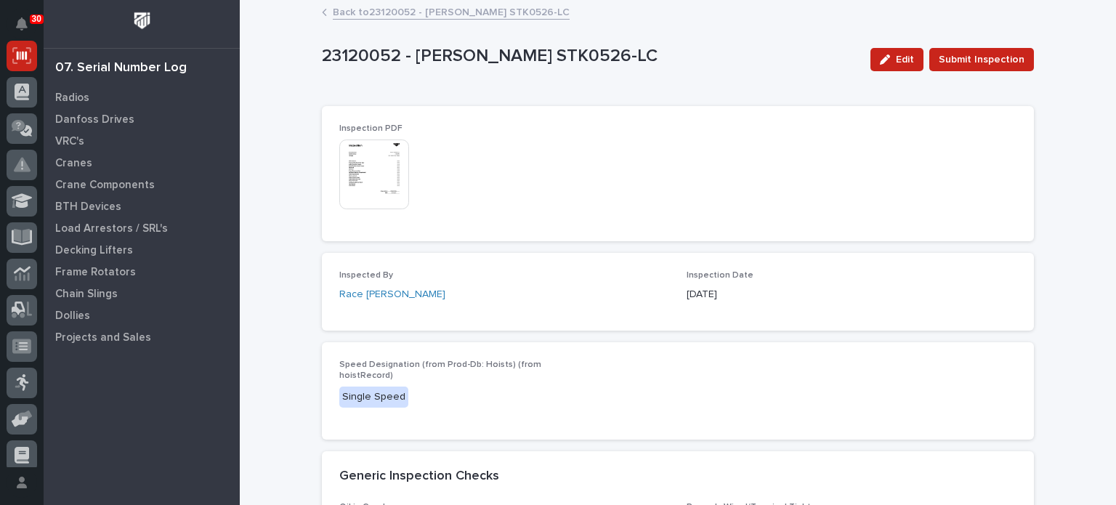
click at [396, 186] on img at bounding box center [374, 175] width 70 height 70
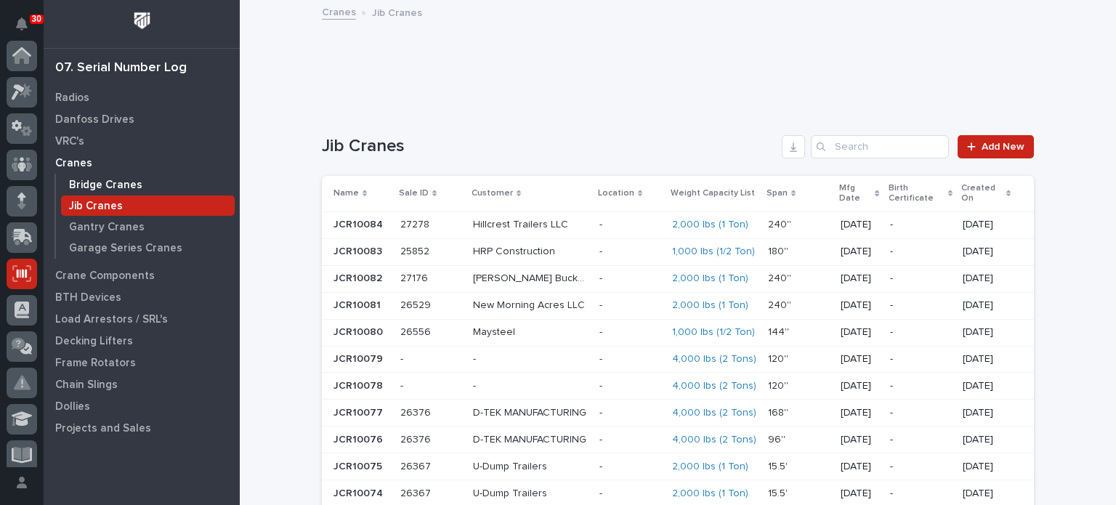
scroll to position [218, 0]
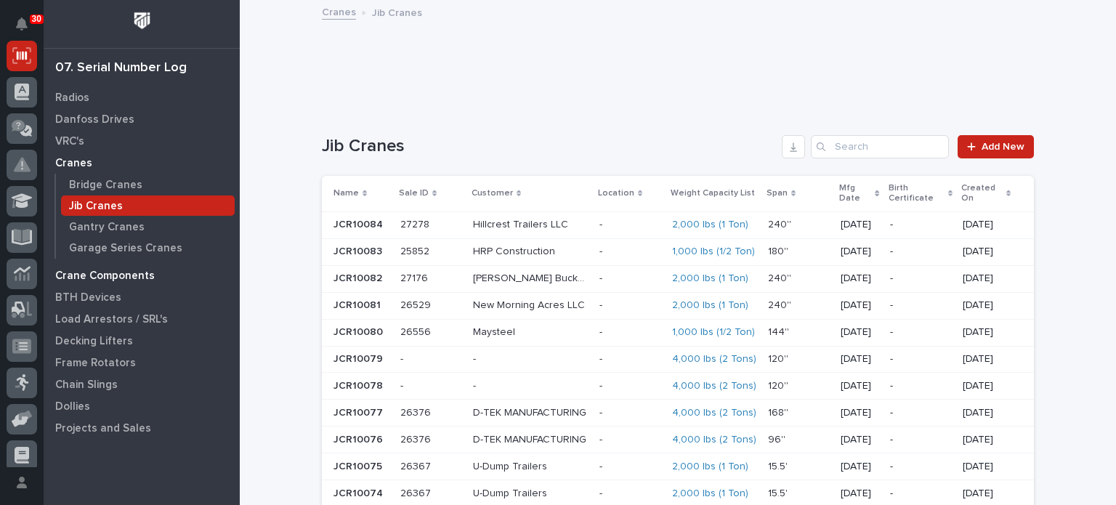
click at [108, 275] on p "Crane Components" at bounding box center [105, 276] width 100 height 13
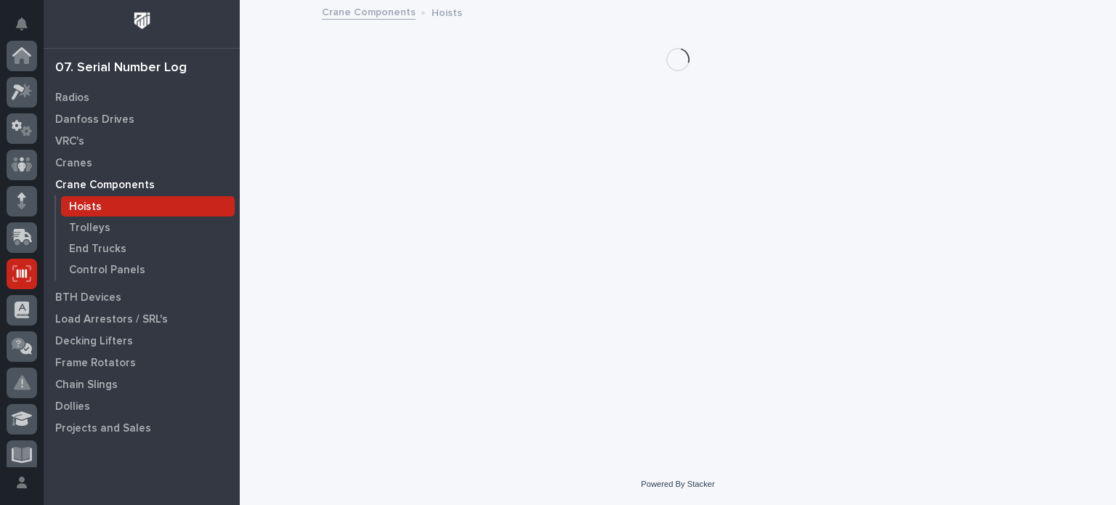
scroll to position [218, 0]
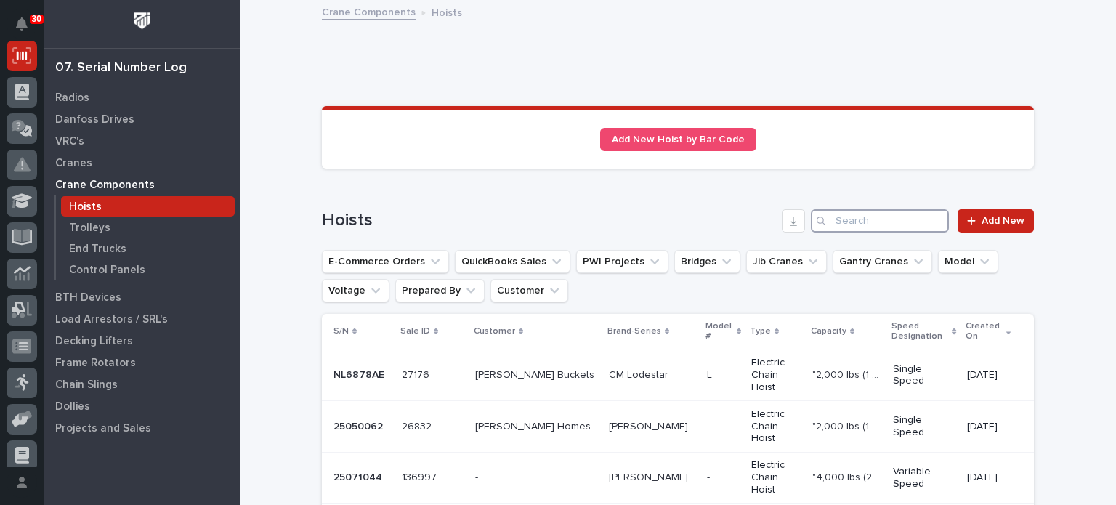
click at [872, 228] on input "Search" at bounding box center [880, 220] width 138 height 23
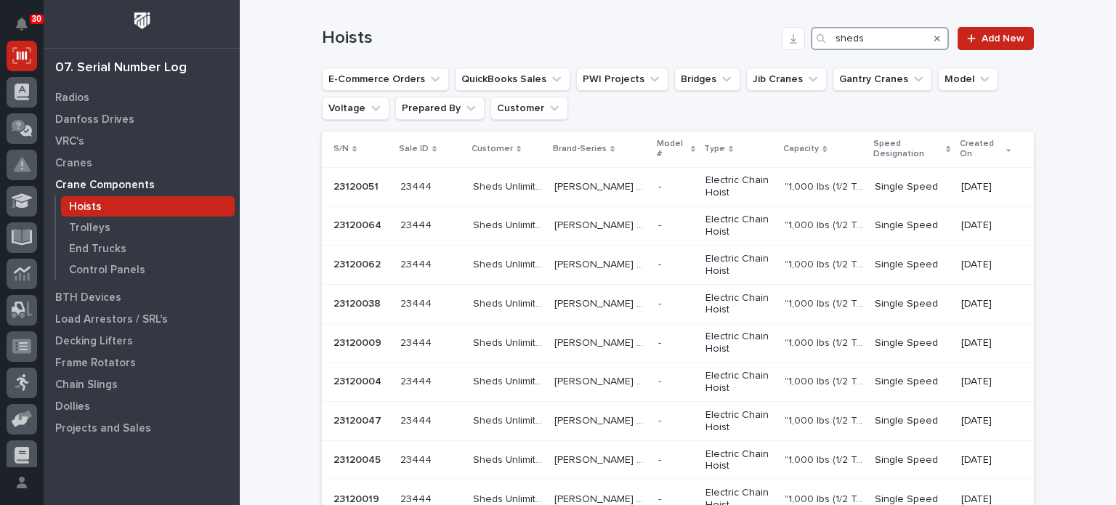
scroll to position [180, 0]
type input "sheds"
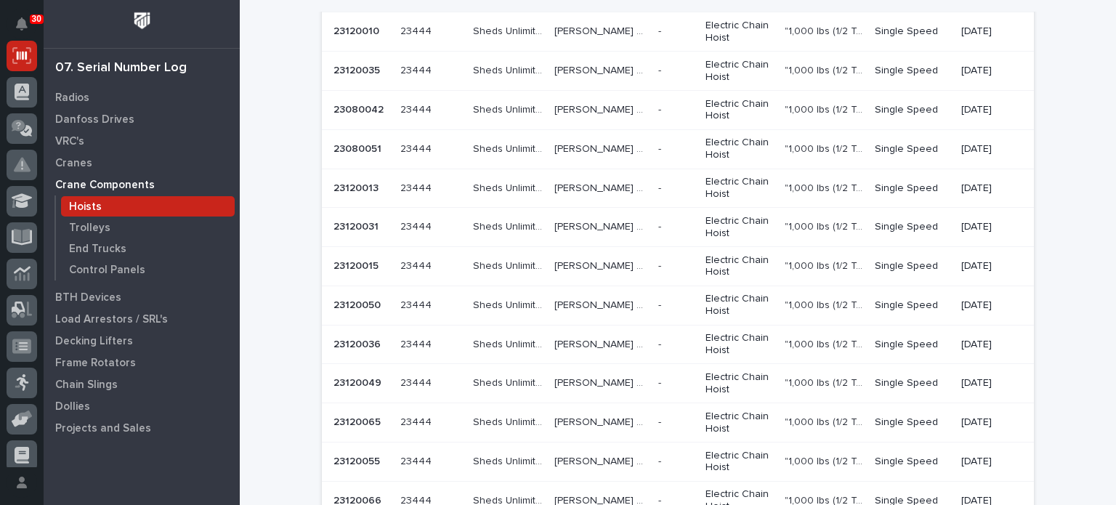
scroll to position [772, 0]
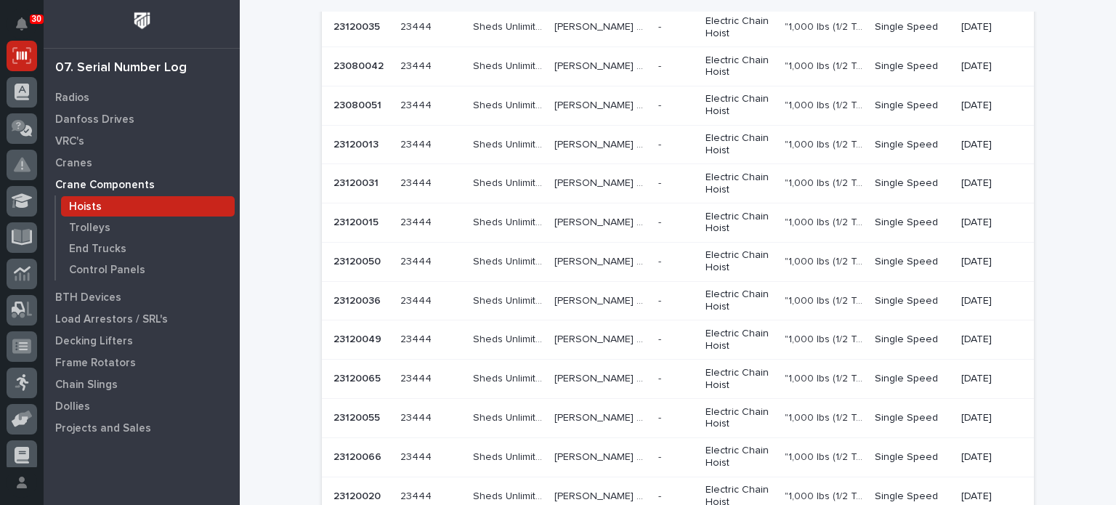
click at [491, 258] on p "Sheds Unlimited" at bounding box center [509, 260] width 73 height 15
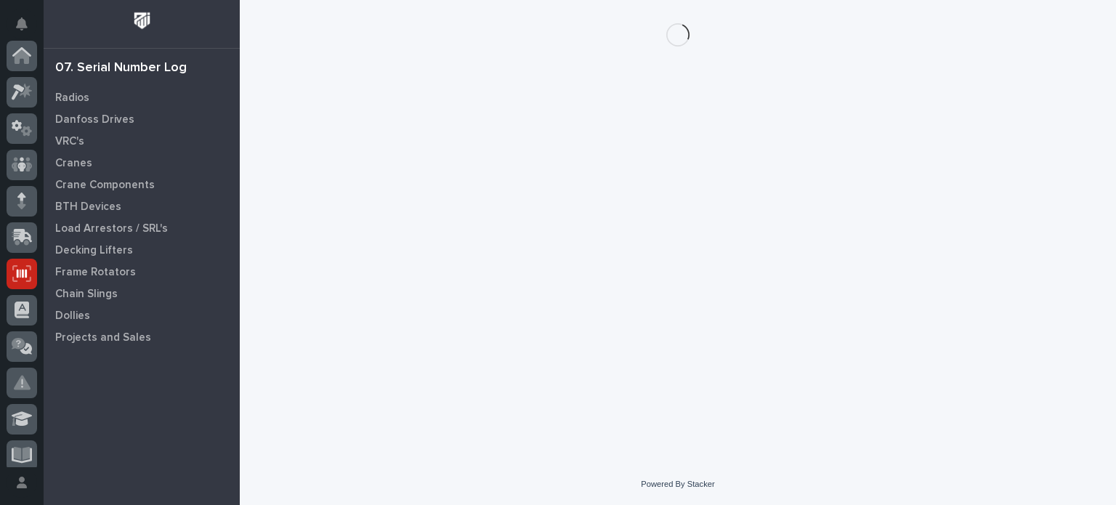
scroll to position [218, 0]
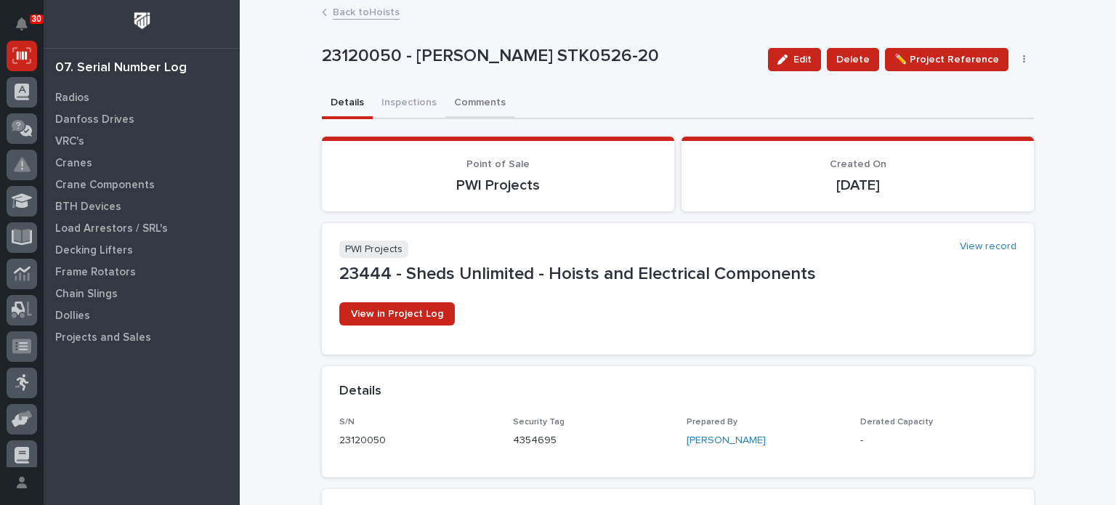
click at [491, 104] on button "Comments" at bounding box center [479, 104] width 69 height 31
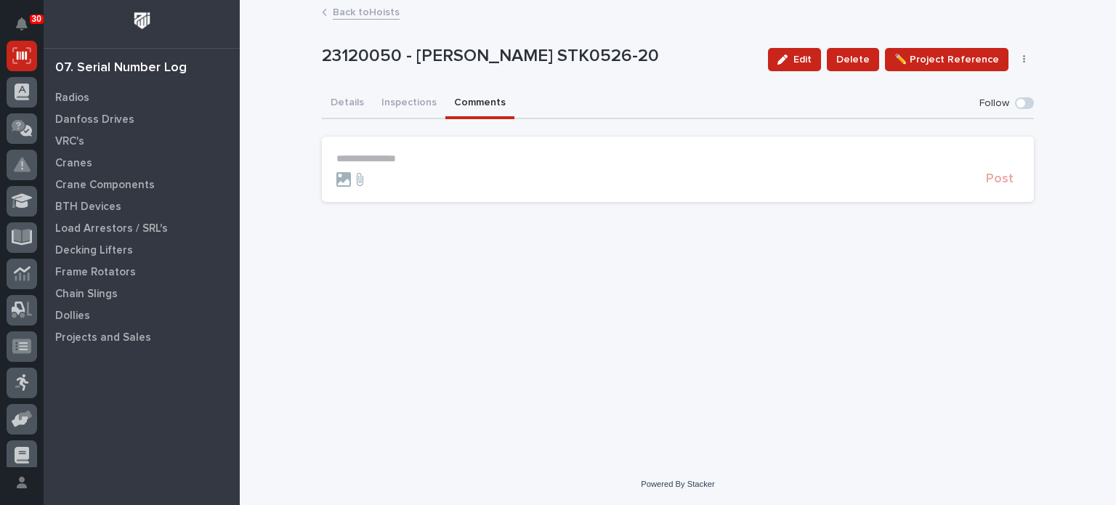
click at [482, 180] on div at bounding box center [658, 179] width 644 height 15
click at [401, 156] on p "**********" at bounding box center [677, 159] width 683 height 12
click at [411, 180] on span "[PERSON_NAME]" at bounding box center [435, 179] width 81 height 10
click at [468, 156] on p "**********" at bounding box center [677, 160] width 683 height 15
click at [1000, 187] on span "Post" at bounding box center [1000, 185] width 28 height 17
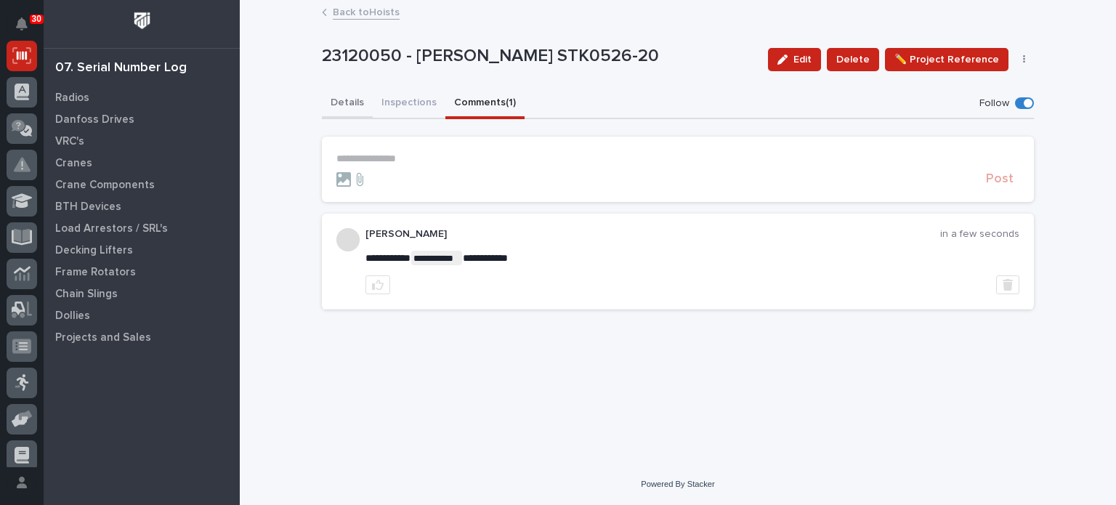
click at [356, 98] on button "Details" at bounding box center [347, 104] width 51 height 31
